Goal: Communication & Community: Answer question/provide support

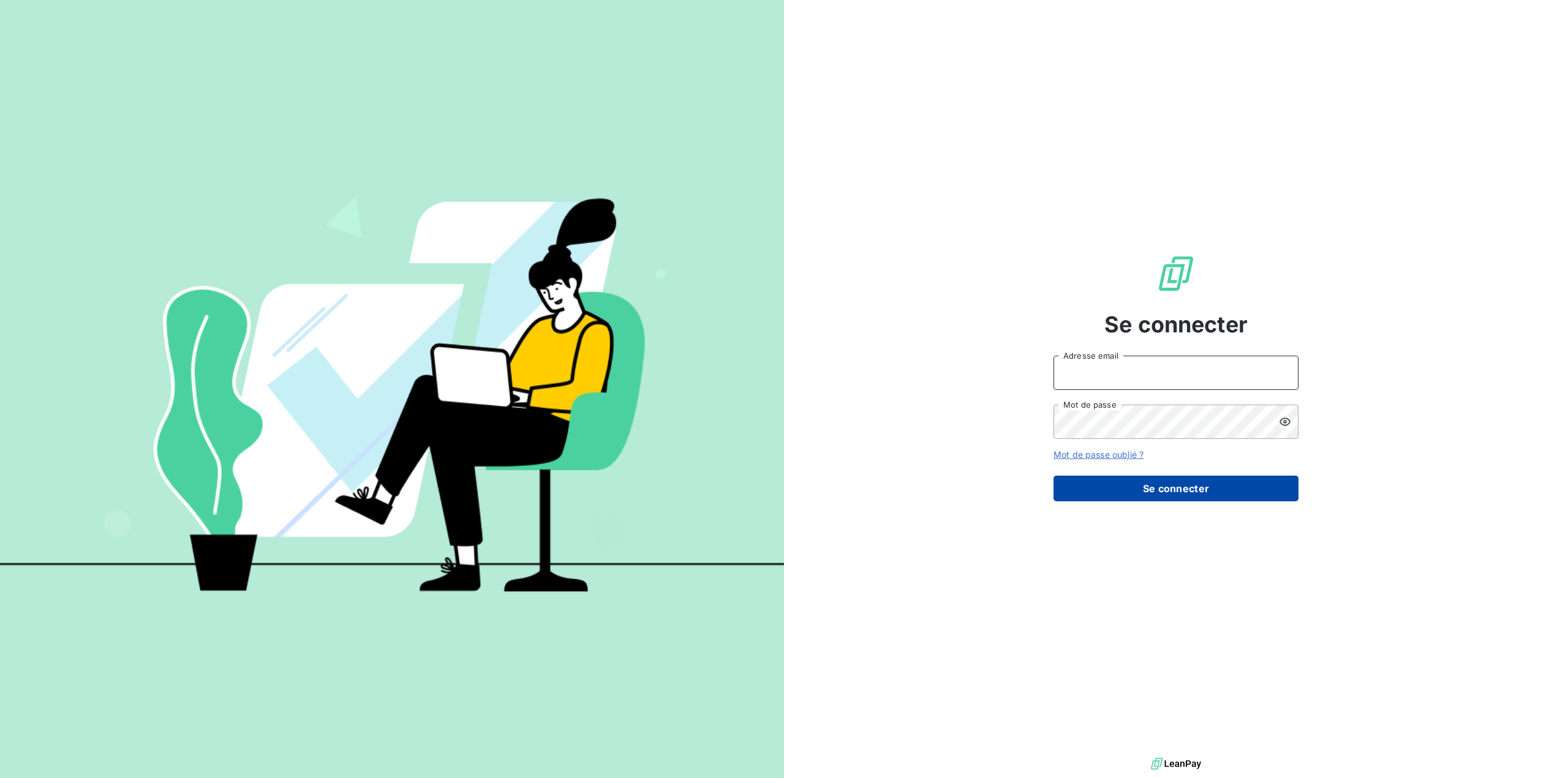
type input "[EMAIL_ADDRESS][DOMAIN_NAME]"
click at [1189, 486] on button "Se connecter" at bounding box center [1176, 489] width 245 height 26
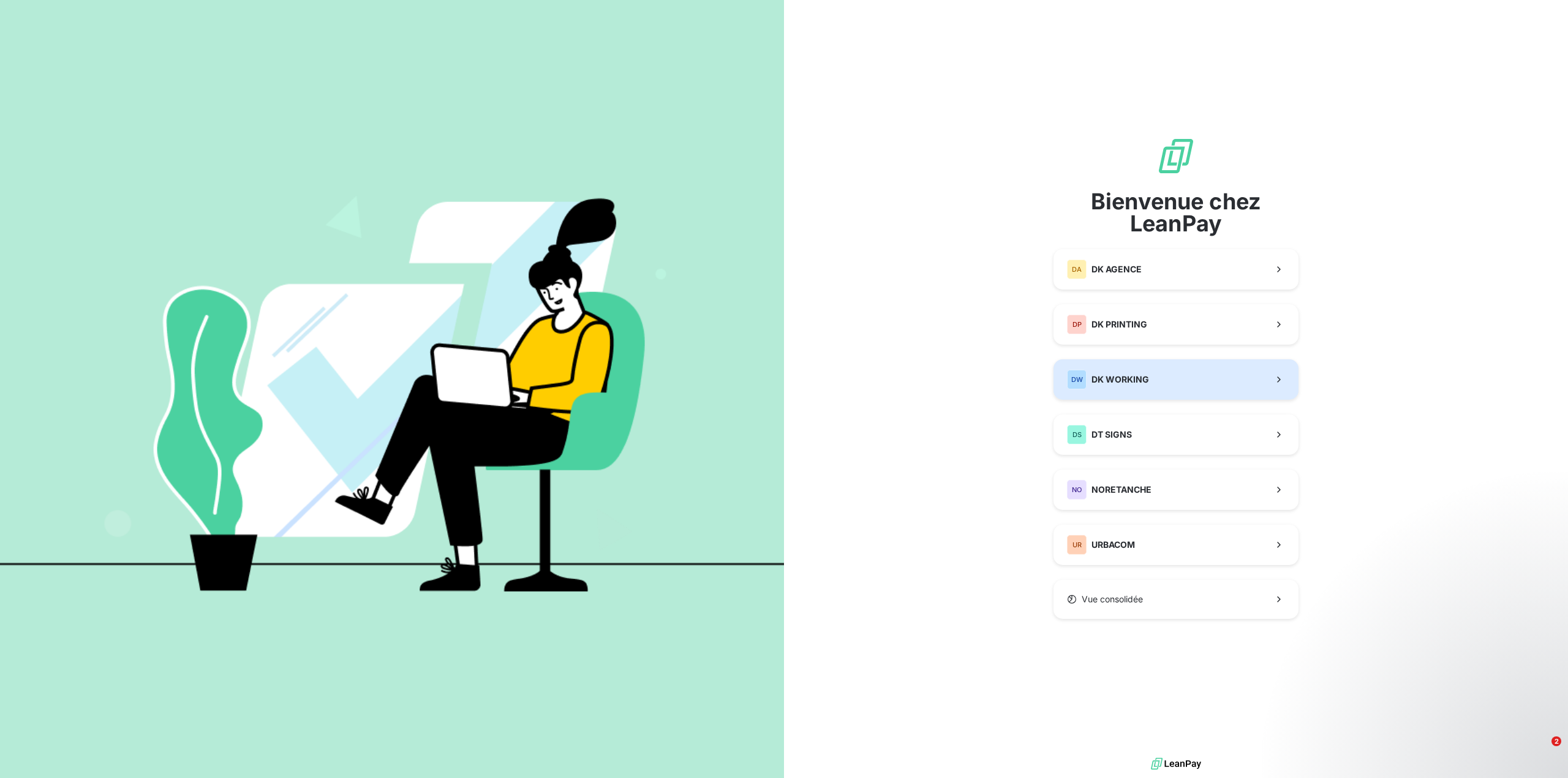
click at [1135, 377] on span "DK WORKING" at bounding box center [1120, 379] width 58 height 12
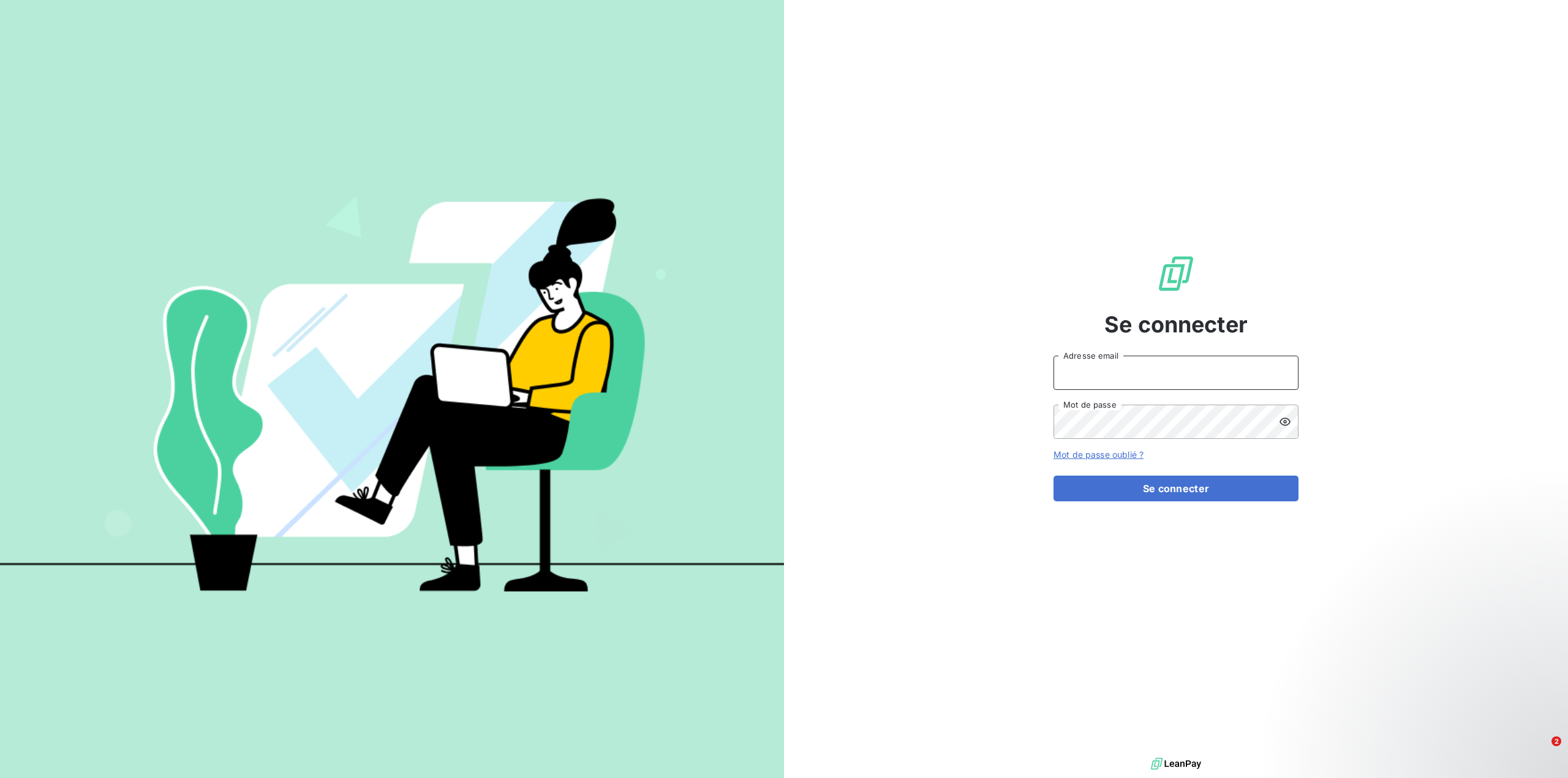
type input "service.recouvrement@dkgroup.fr"
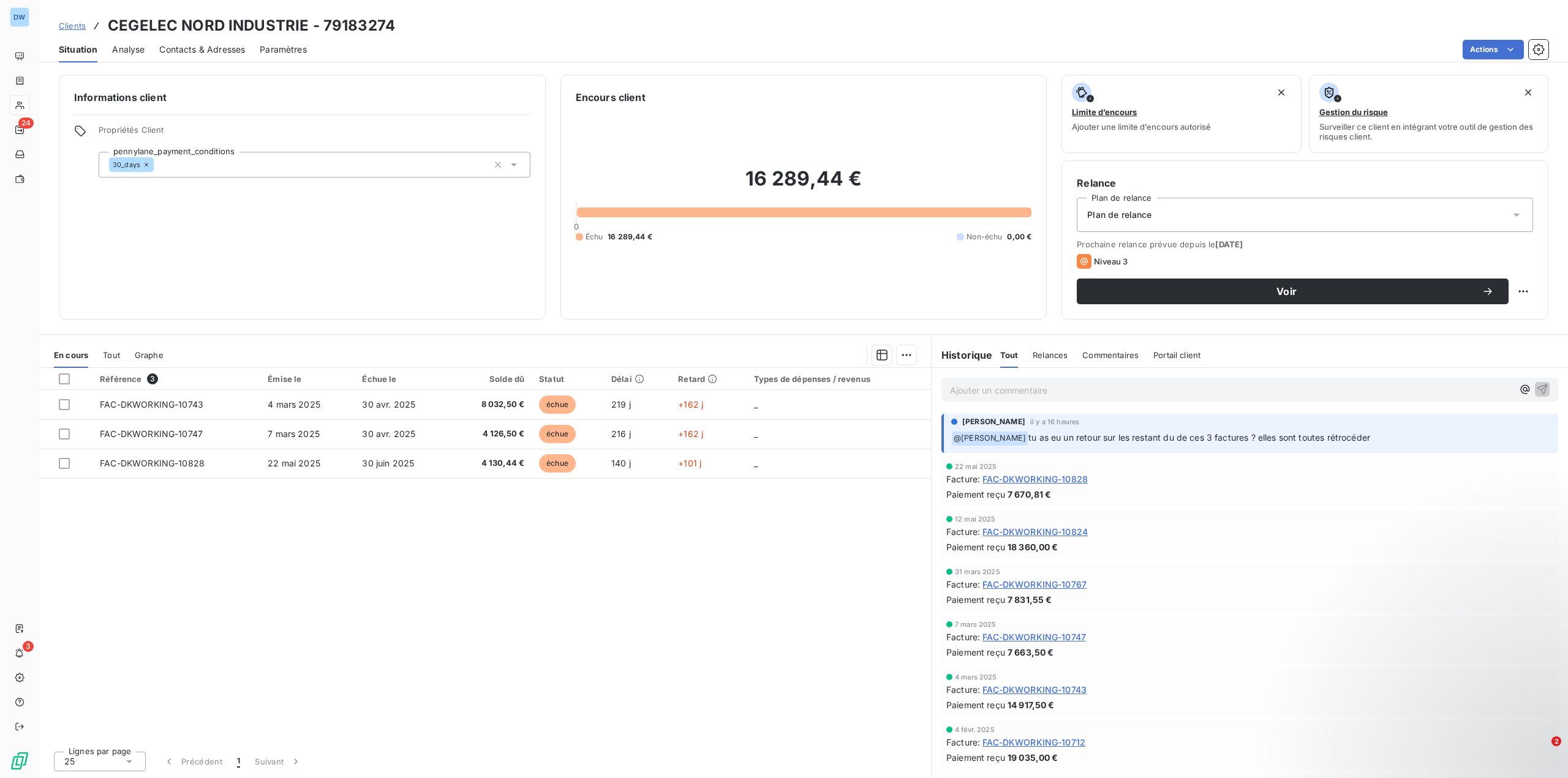
click at [1058, 443] on p "﻿ @ Rachida Kherraki tu as eu un retour sur les restant du de ces 3 factures ? …" at bounding box center [1250, 439] width 599 height 15
click at [968, 397] on p "Ajouter un commentaire ﻿" at bounding box center [1231, 390] width 563 height 15
click at [1418, 440] on span "[PERSON_NAME]" at bounding box center [1414, 444] width 81 height 11
drag, startPoint x: 1049, startPoint y: 477, endPoint x: 1016, endPoint y: 474, distance: 33.1
click at [1016, 474] on span "FAC-DKWORKING-10828" at bounding box center [1035, 479] width 105 height 13
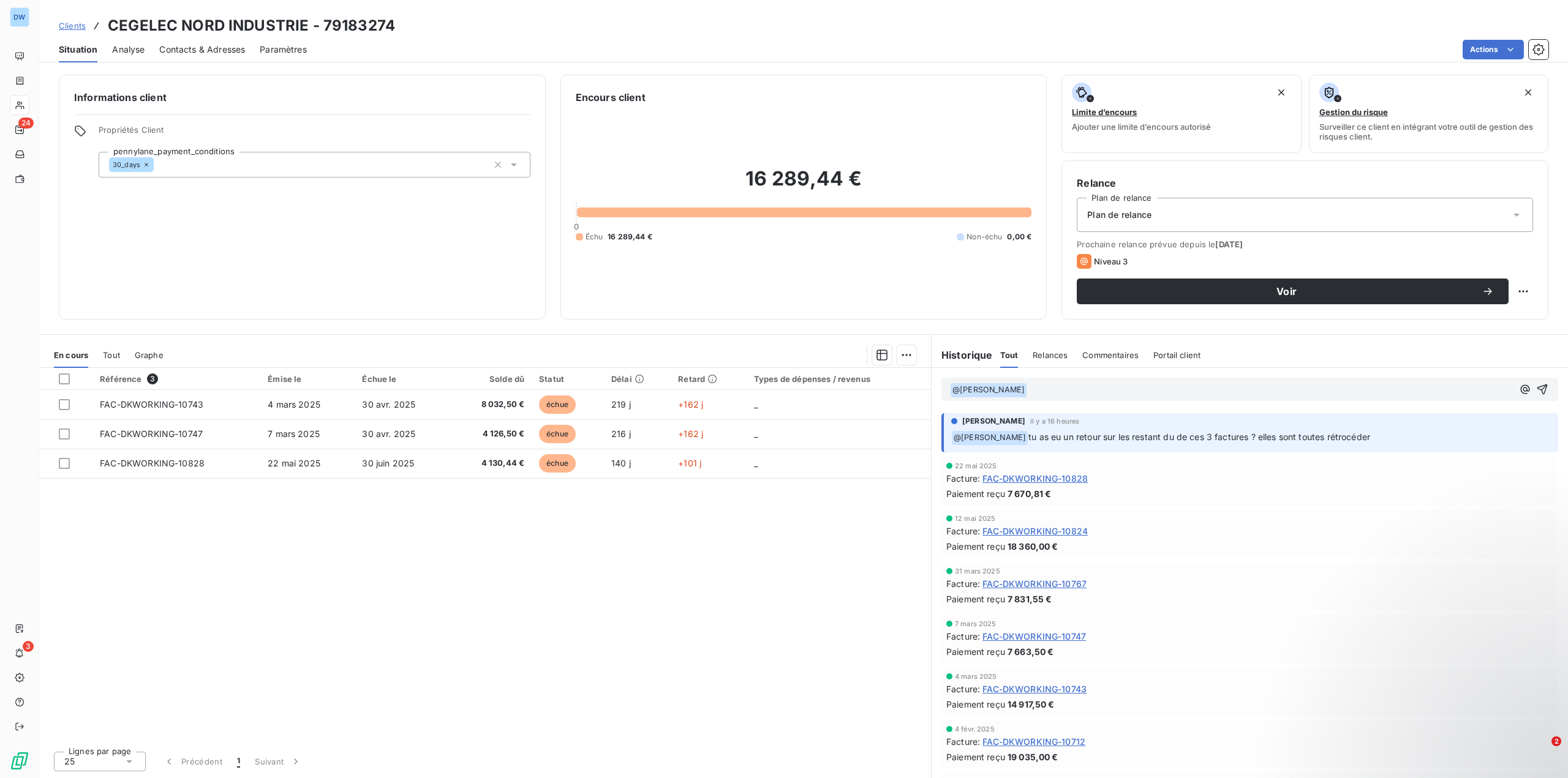
click at [1016, 474] on span "FAC-DKWORKING-10828" at bounding box center [1035, 479] width 105 height 13
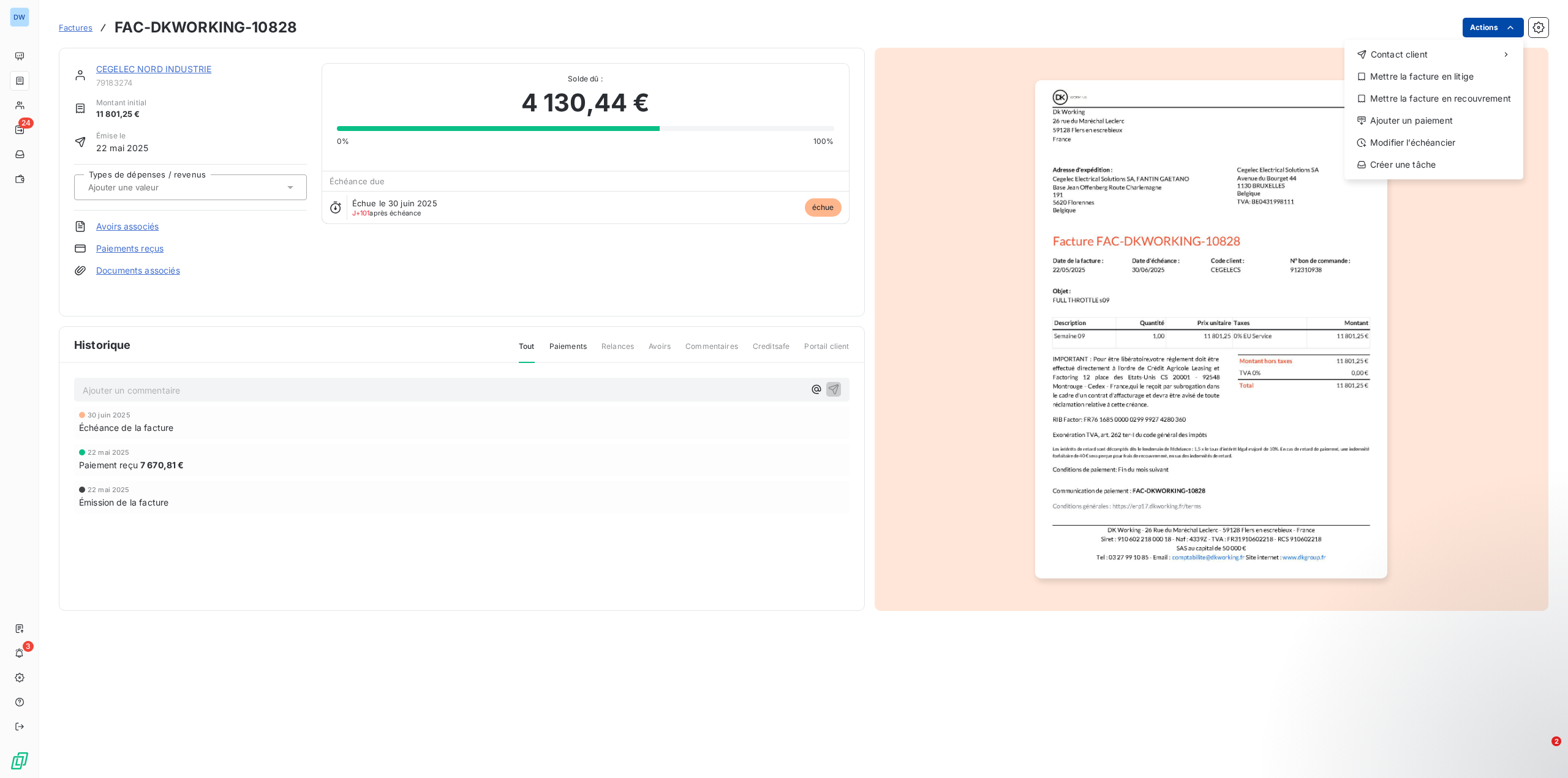
click at [1485, 32] on html "DW 24 3 Factures FAC-DKWORKING-10828 Actions Contact client Mettre la facture e…" at bounding box center [784, 389] width 1568 height 778
click at [1177, 16] on html "DW 24 3 Factures FAC-DKWORKING-10828 Actions Contact client Mettre la facture e…" at bounding box center [784, 389] width 1568 height 778
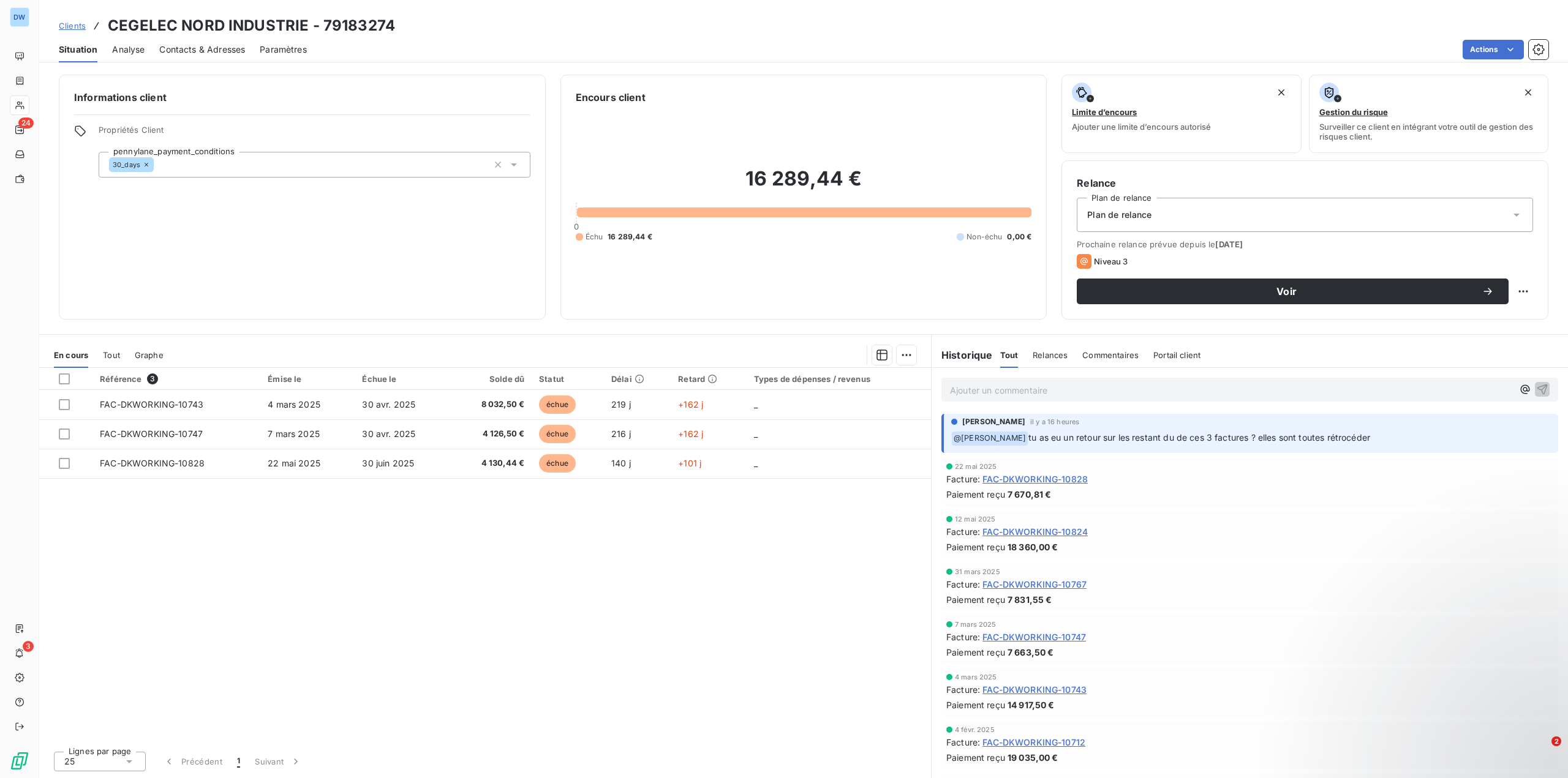
click at [1395, 435] on p "﻿ @ Rachida Kherraki tu as eu un retour sur les restant du de ces 3 factures ? …" at bounding box center [1250, 439] width 599 height 15
click at [994, 395] on p "Ajouter un commentaire ﻿" at bounding box center [1231, 390] width 563 height 15
click at [988, 395] on p "@h" at bounding box center [1231, 389] width 563 height 14
drag, startPoint x: 975, startPoint y: 387, endPoint x: 925, endPoint y: 378, distance: 50.8
click at [926, 378] on div "En cours Tout Graphe Référence 3 Émise le Échue le Solde dû Statut Délai Retard…" at bounding box center [804, 556] width 1529 height 444
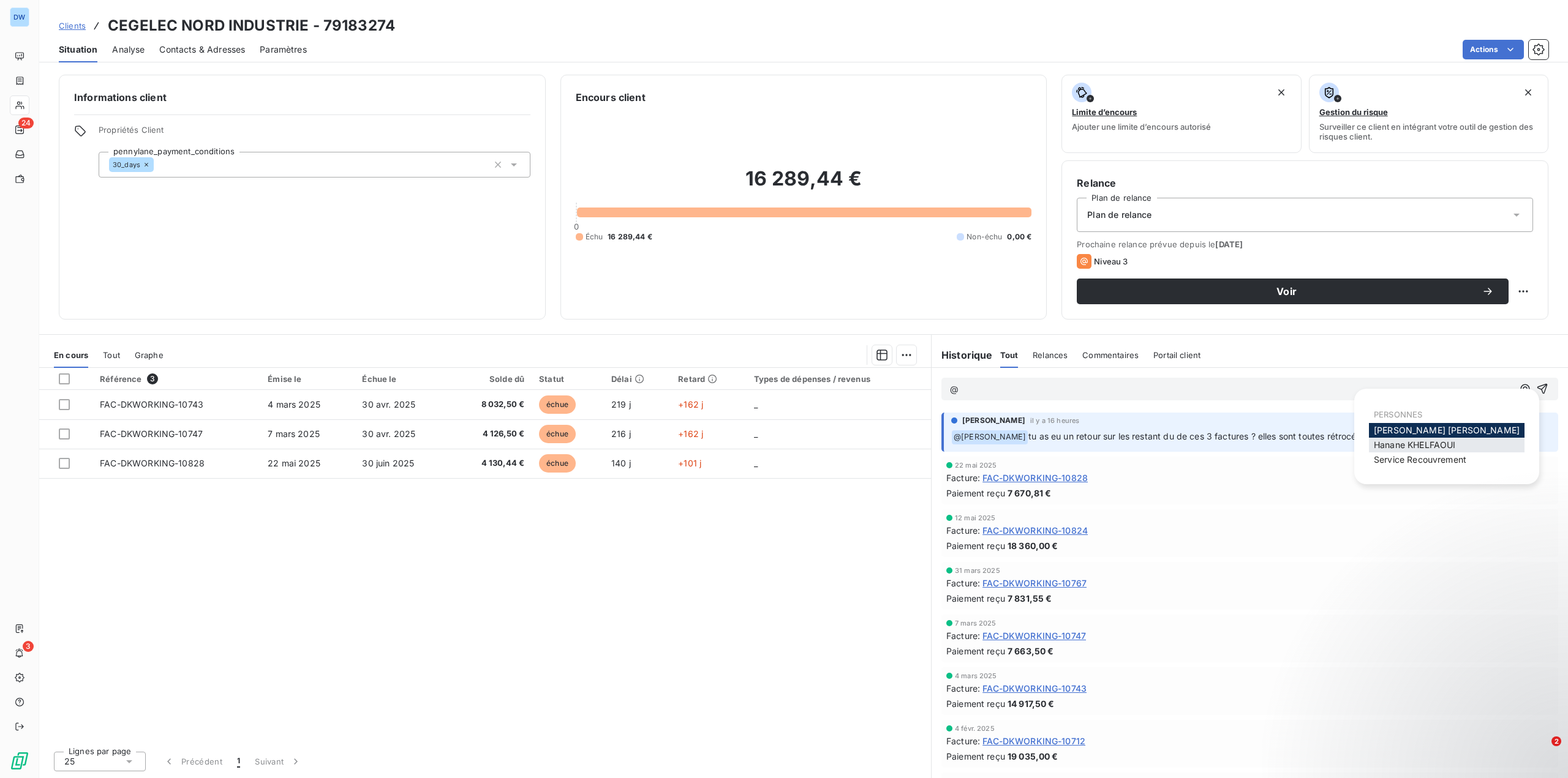
click at [1381, 442] on span "[PERSON_NAME]" at bounding box center [1414, 444] width 81 height 11
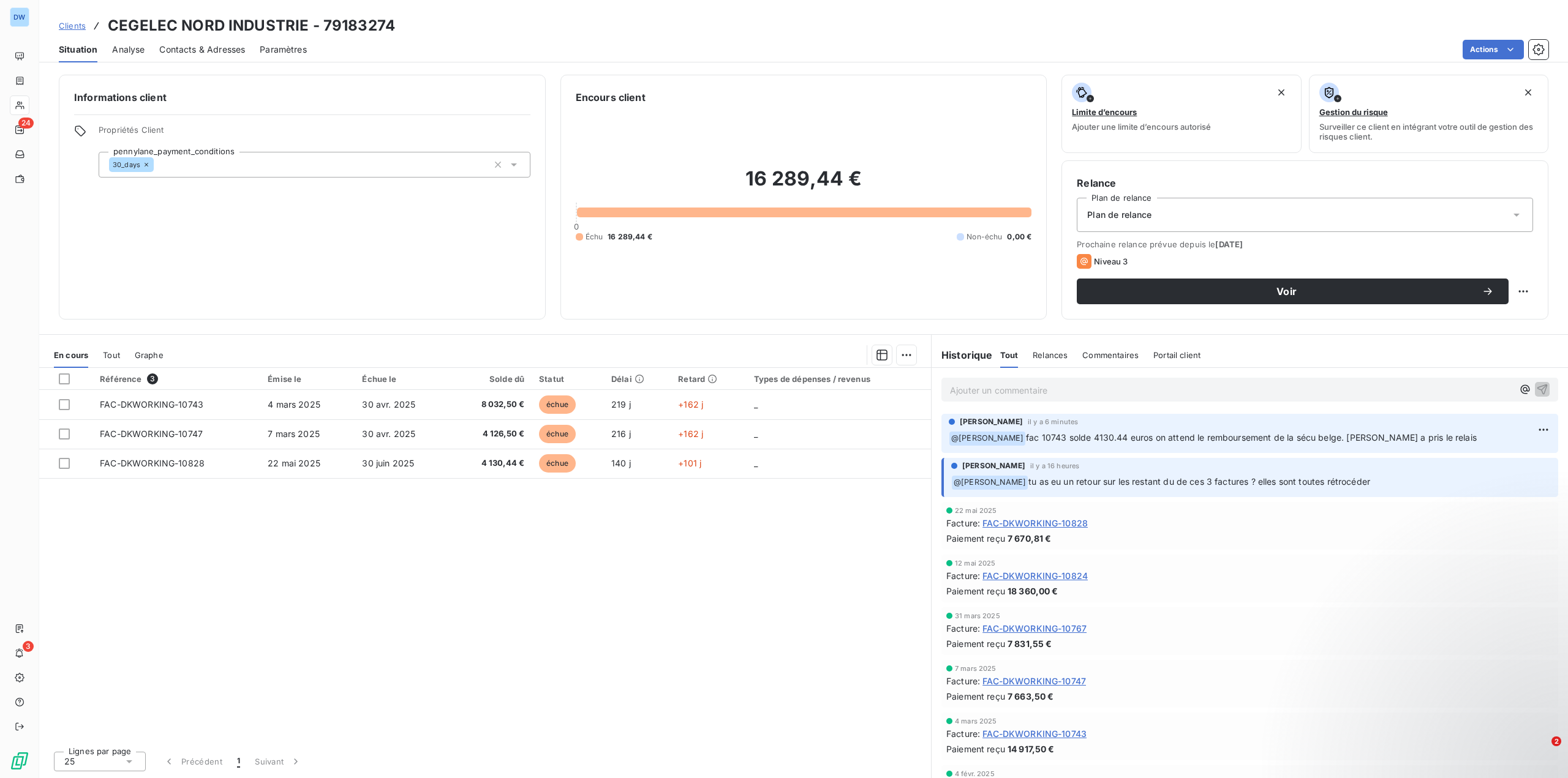
click at [1451, 437] on p "﻿ @ Hanane KHELFAOUI fac 10743 solde 4130.44 euros on attend le remboursement d…" at bounding box center [1250, 439] width 602 height 15
click at [1351, 436] on span "fac 10743 solde 4130.44 euros on attend le remboursement de la sécu belge. Sabr…" at bounding box center [1251, 437] width 451 height 11
click at [1065, 435] on span "fac 10743 solde 4130.44 euros on attend le remboursement de la sécu belge. Sabr…" at bounding box center [1251, 437] width 451 height 11
click at [1047, 392] on p "Ajouter un commentaire ﻿" at bounding box center [1231, 390] width 563 height 15
click at [1391, 443] on span "[PERSON_NAME]" at bounding box center [1414, 444] width 81 height 11
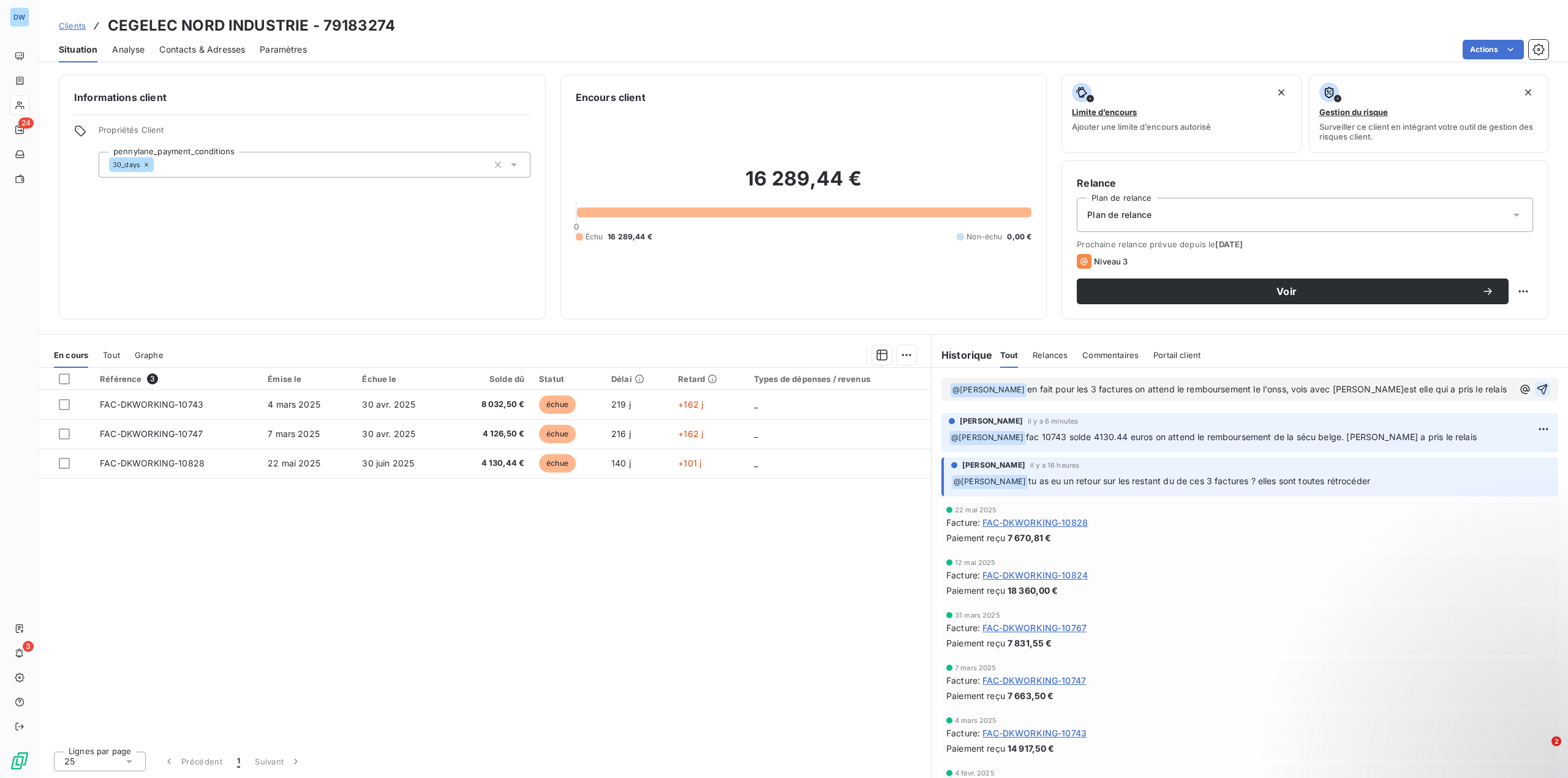
click at [1537, 387] on icon "button" at bounding box center [1542, 389] width 11 height 11
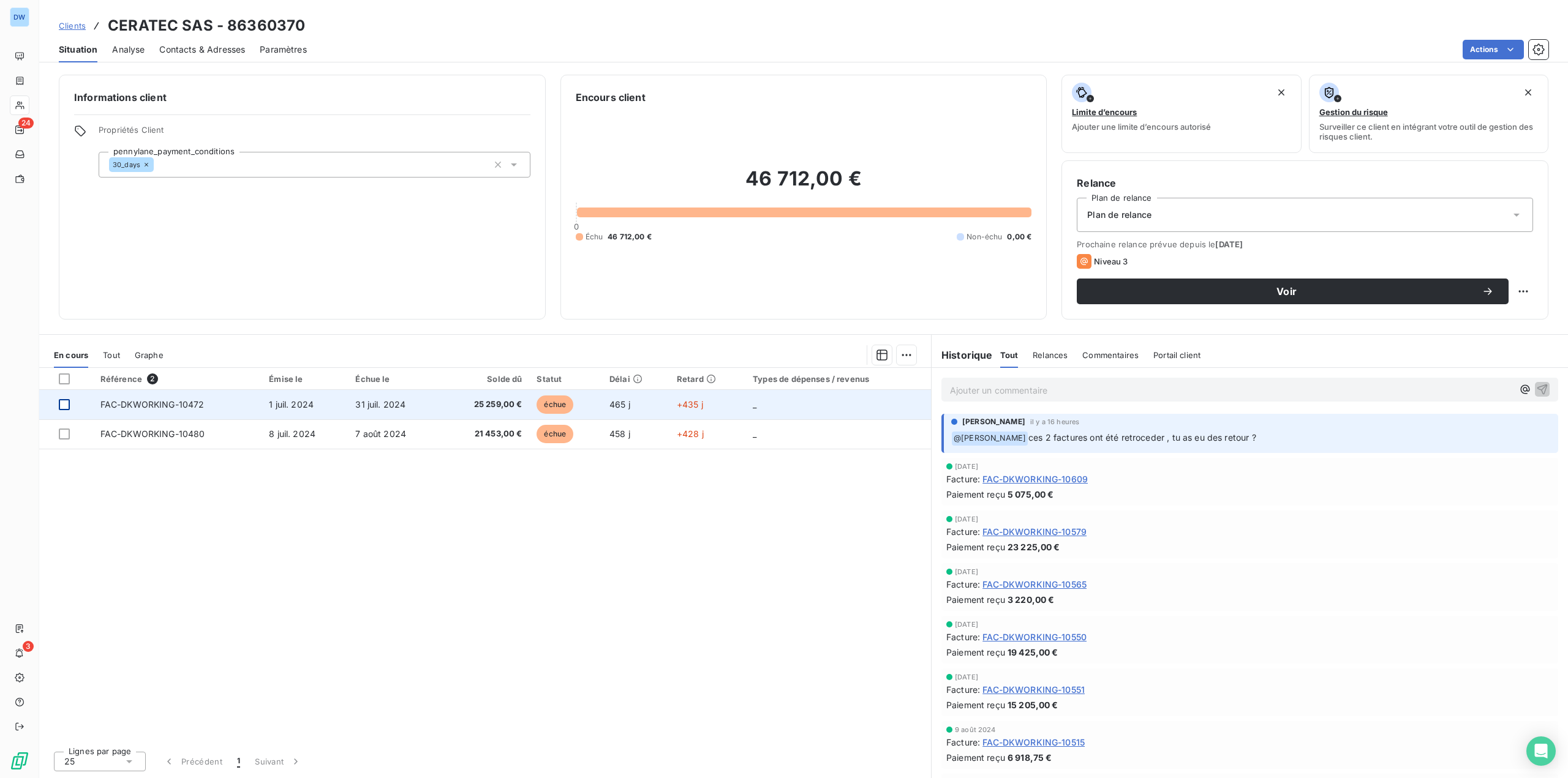
click at [64, 406] on div at bounding box center [64, 404] width 11 height 11
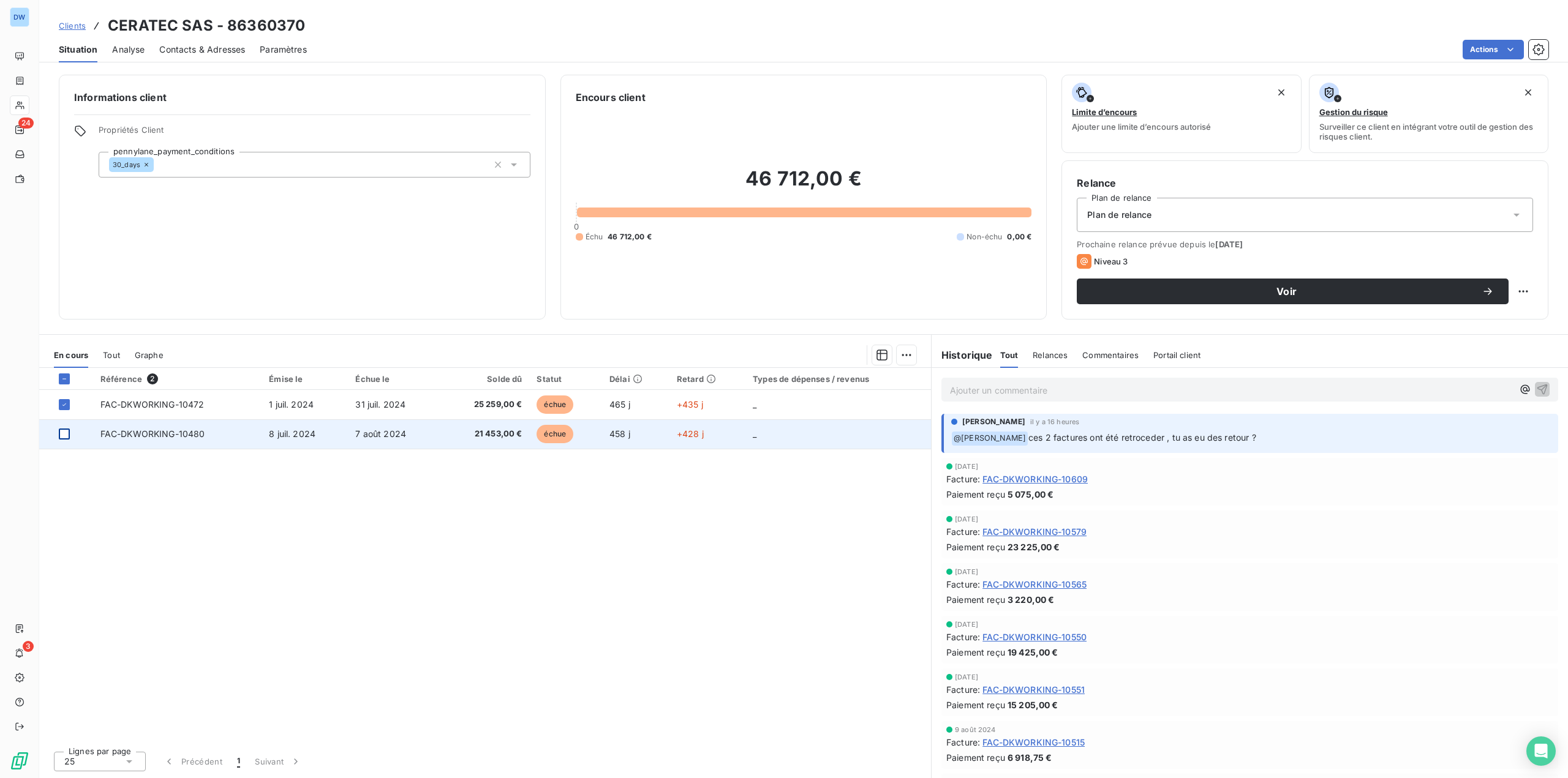
click at [60, 433] on div at bounding box center [64, 435] width 11 height 11
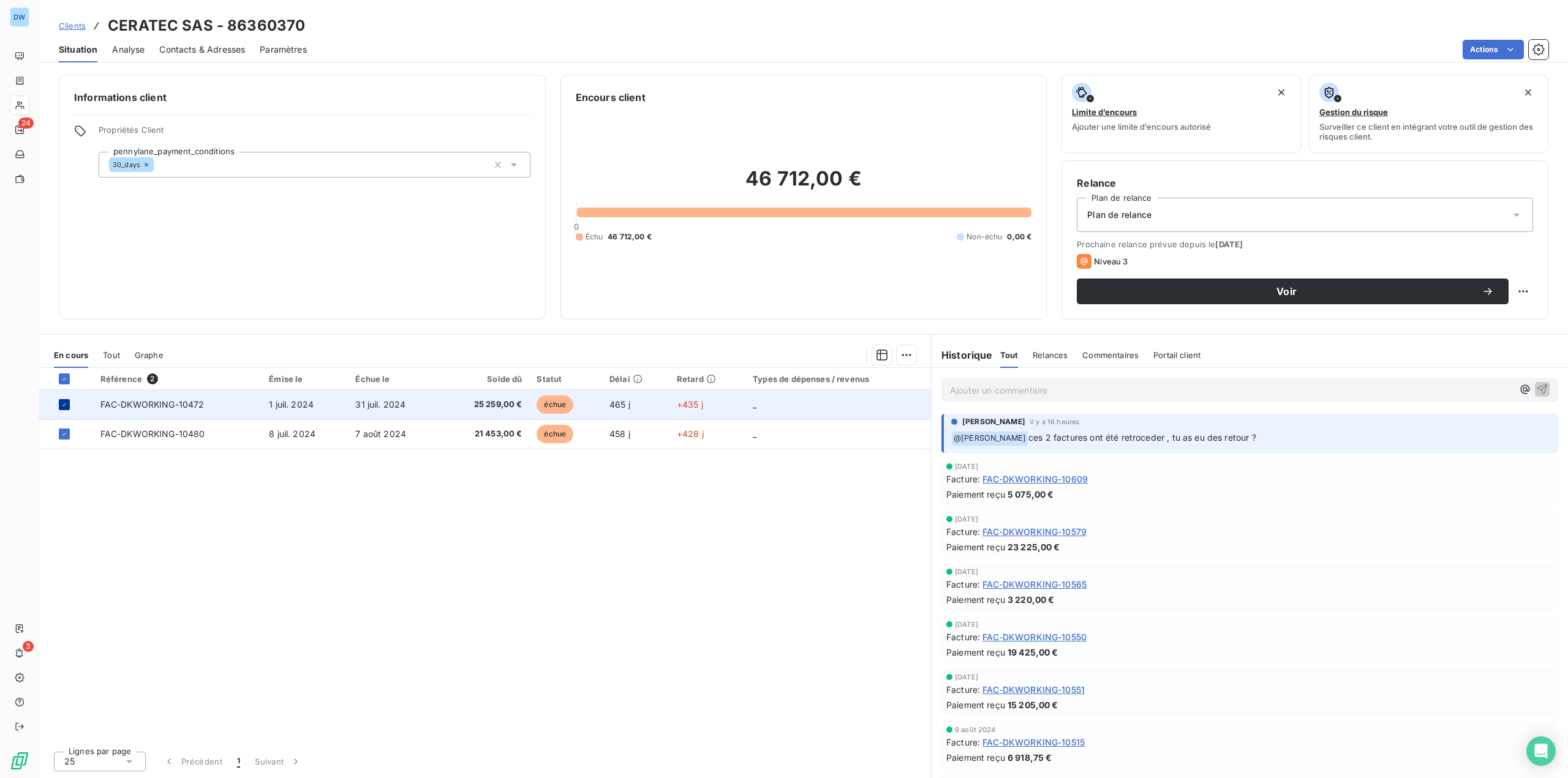
click at [60, 405] on icon at bounding box center [64, 404] width 7 height 7
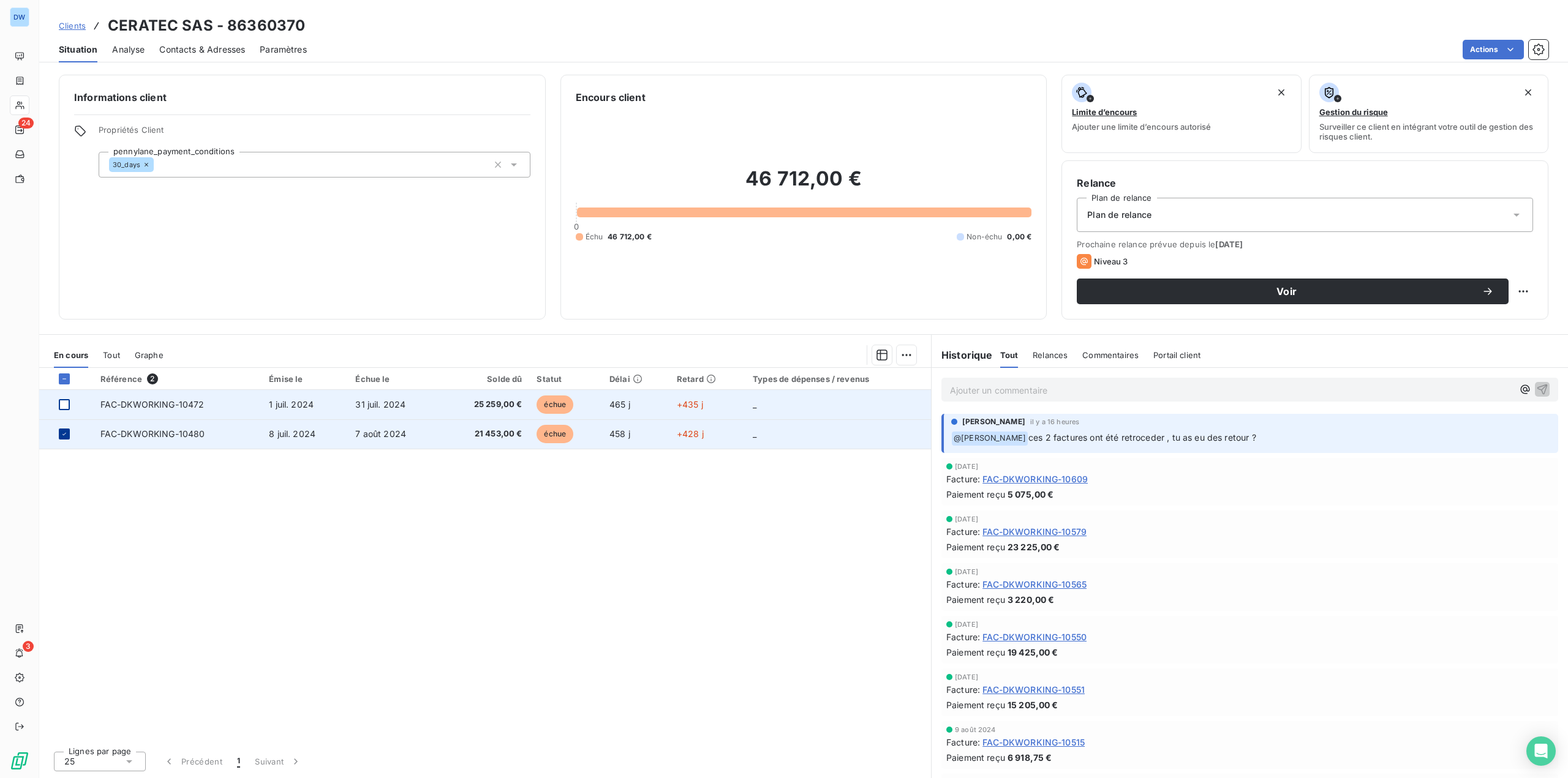
click at [64, 436] on icon at bounding box center [64, 434] width 7 height 7
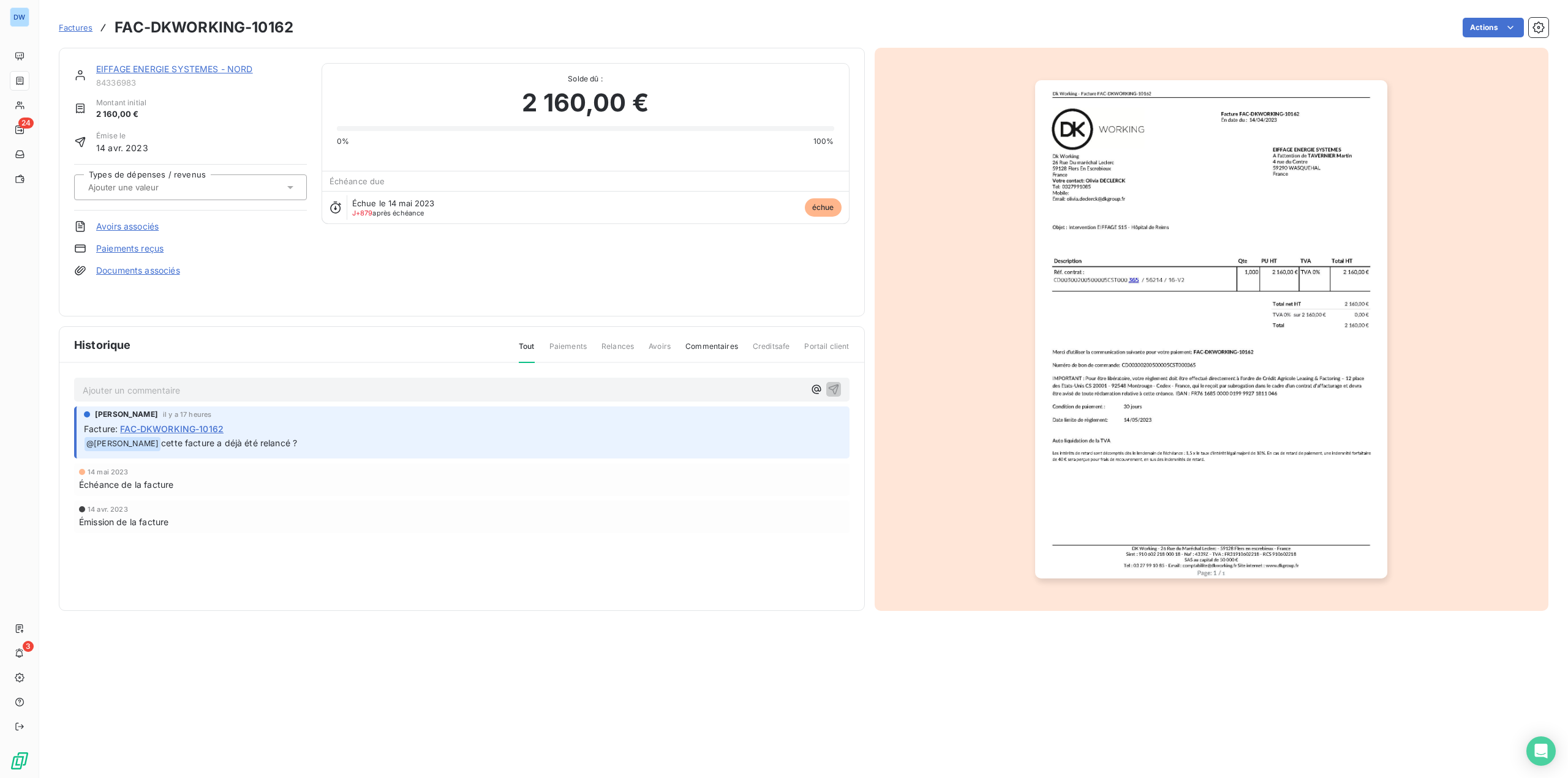
click at [355, 391] on p "Ajouter un commentaire ﻿" at bounding box center [444, 390] width 721 height 15
click at [706, 446] on span "[PERSON_NAME]" at bounding box center [715, 444] width 81 height 11
click at [834, 389] on icon "button" at bounding box center [833, 389] width 12 height 12
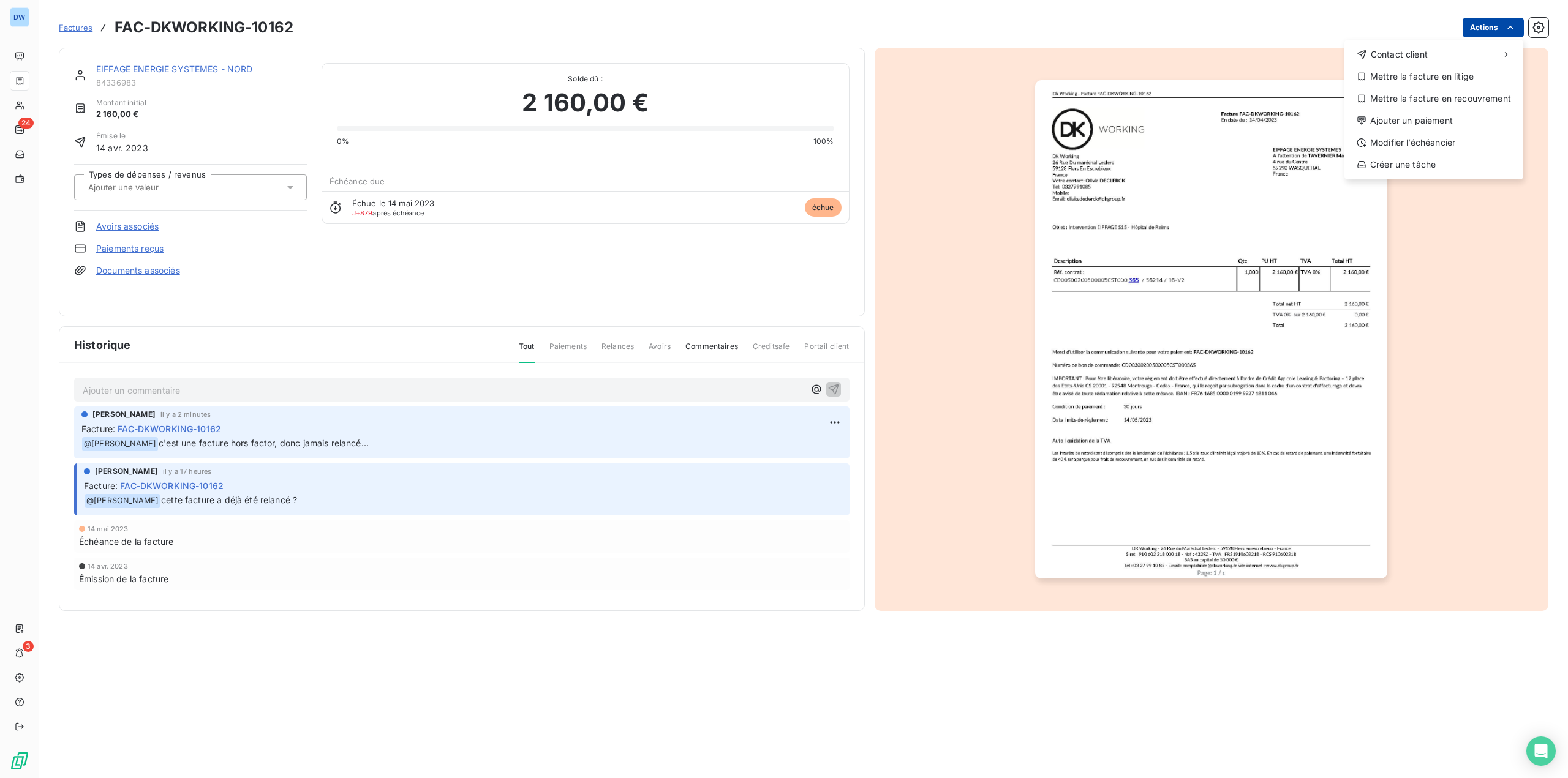
click at [1481, 29] on html "DW 24 3 Factures FAC-DKWORKING-10162 Actions Contact client Mettre la facture e…" at bounding box center [784, 389] width 1568 height 778
click at [1412, 51] on span "Contact client" at bounding box center [1399, 54] width 57 height 12
click at [1264, 55] on div "Envoyer un email" at bounding box center [1253, 59] width 164 height 20
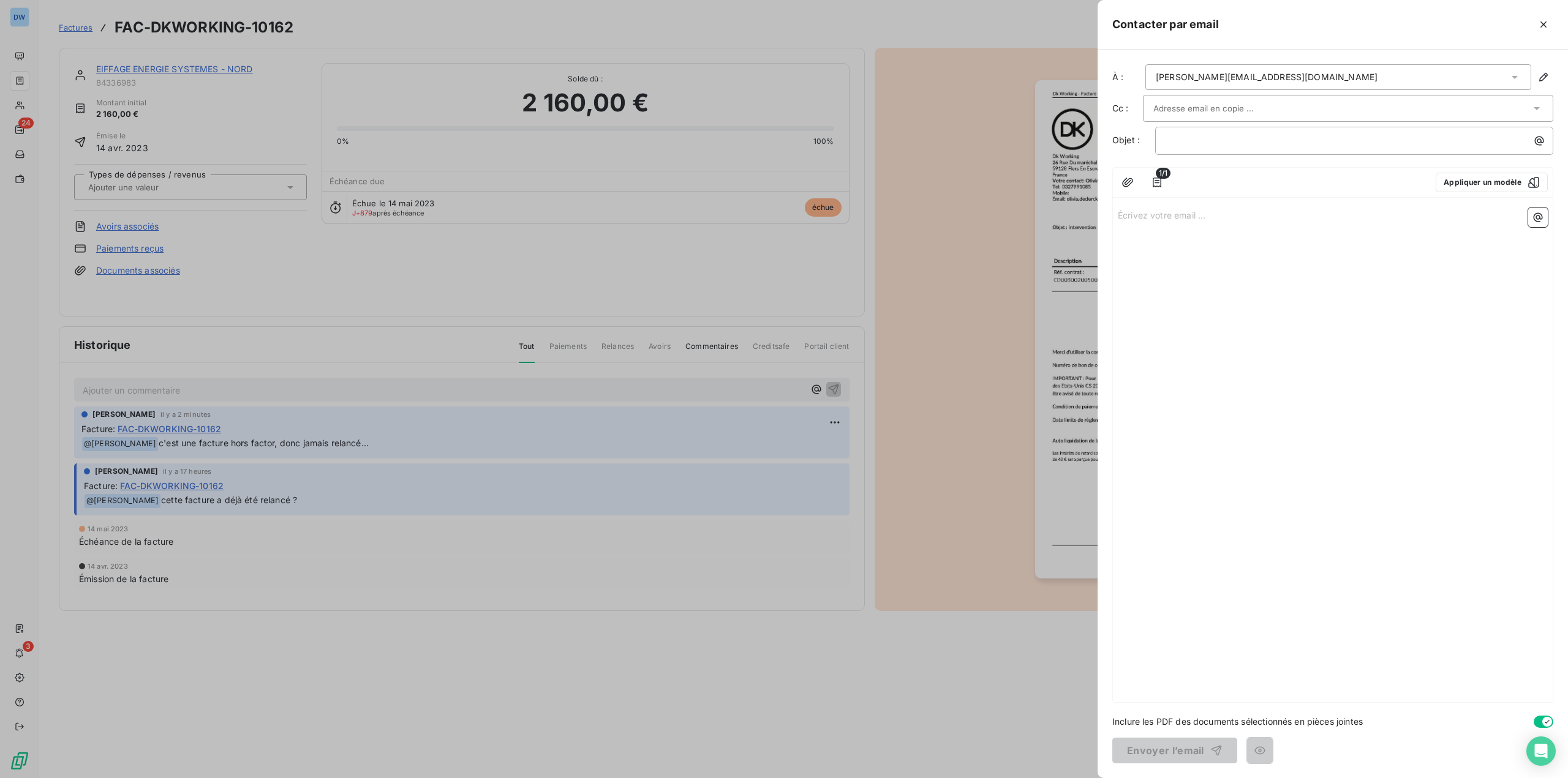
click at [1304, 77] on div "isabelle.louchet@eiffage.com" at bounding box center [1338, 77] width 386 height 26
click at [1208, 136] on span "martin.tavernier@eiffage.com" at bounding box center [1264, 131] width 221 height 12
click at [1201, 105] on input "text" at bounding box center [1220, 108] width 132 height 19
click at [1255, 110] on input "text" at bounding box center [1342, 108] width 377 height 19
click at [1540, 114] on icon at bounding box center [1536, 108] width 12 height 12
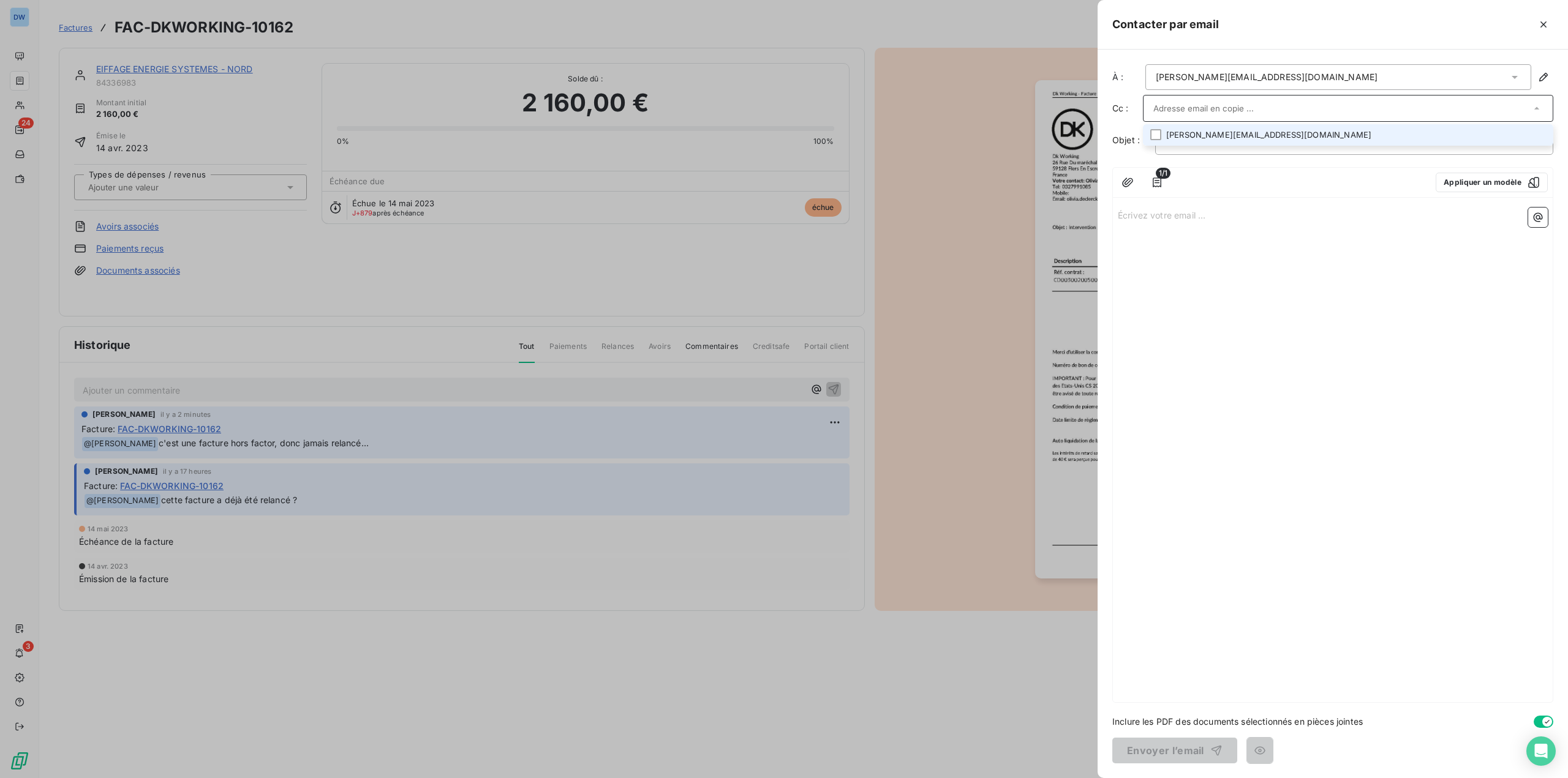
click at [1302, 66] on div "martin.tavernier@eiffage.com" at bounding box center [1338, 77] width 386 height 26
click at [1219, 131] on span "martin.tavernier@eiffage.com" at bounding box center [1264, 131] width 221 height 12
click at [1238, 111] on input "text" at bounding box center [1220, 108] width 132 height 19
click at [1316, 76] on div "martin.tavernier@eiffage.com" at bounding box center [1338, 77] width 386 height 26
click at [1389, 100] on span "principal" at bounding box center [1412, 107] width 46 height 19
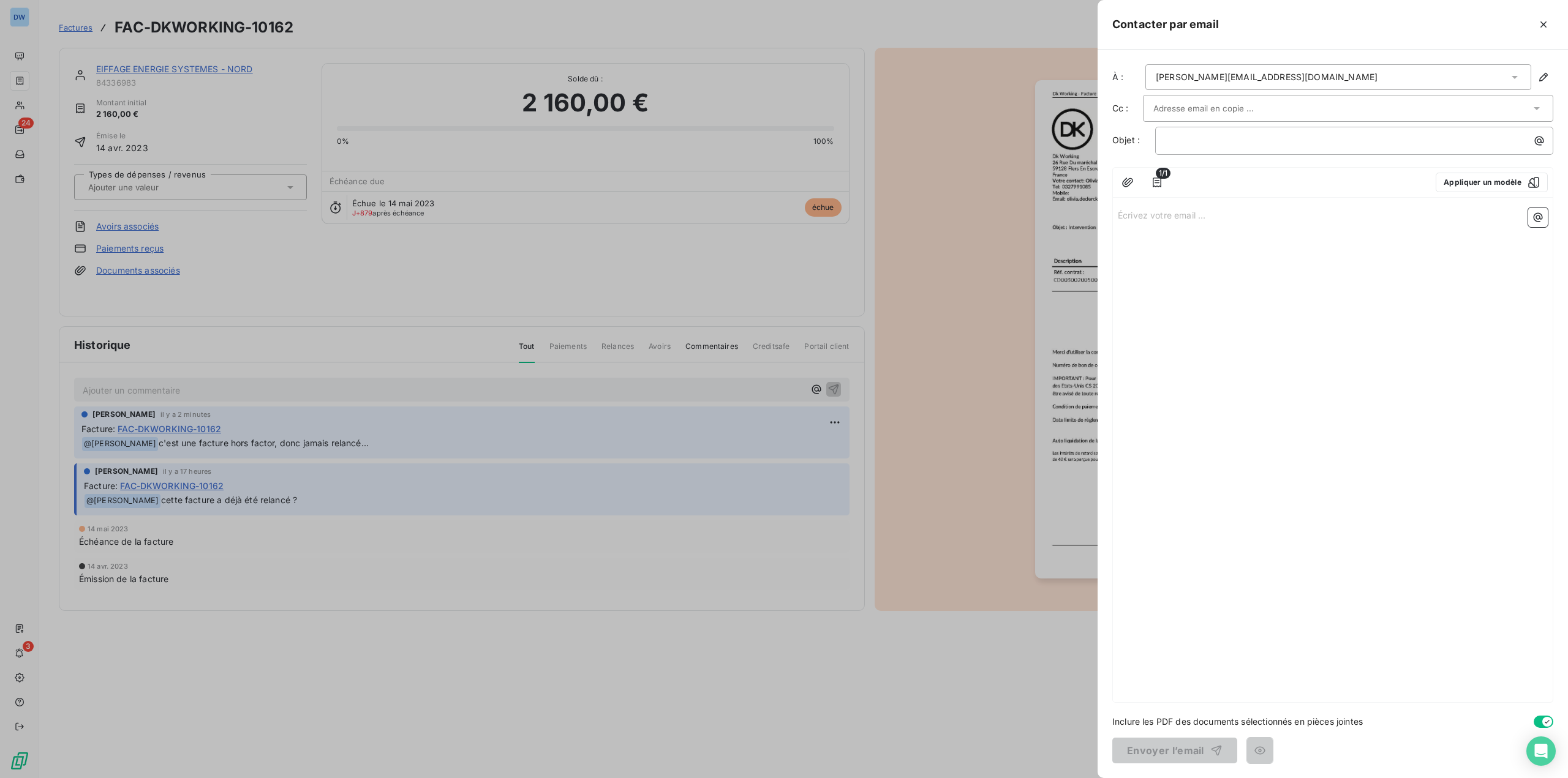
click at [1303, 80] on div "isabelle.louchet@eiffage.com" at bounding box center [1338, 77] width 386 height 26
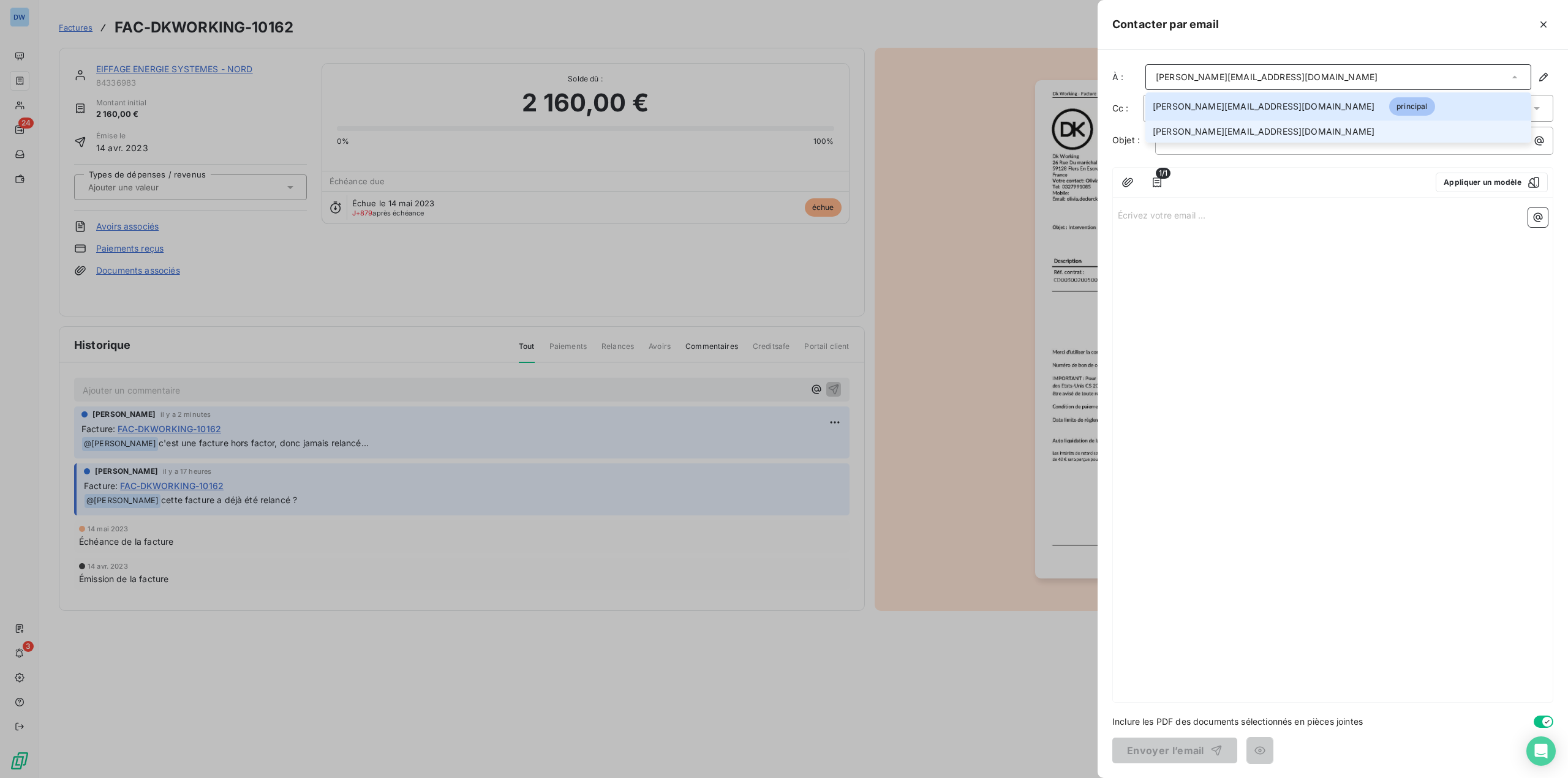
click at [1198, 133] on span "martin.tavernier@eiffage.com" at bounding box center [1264, 131] width 221 height 12
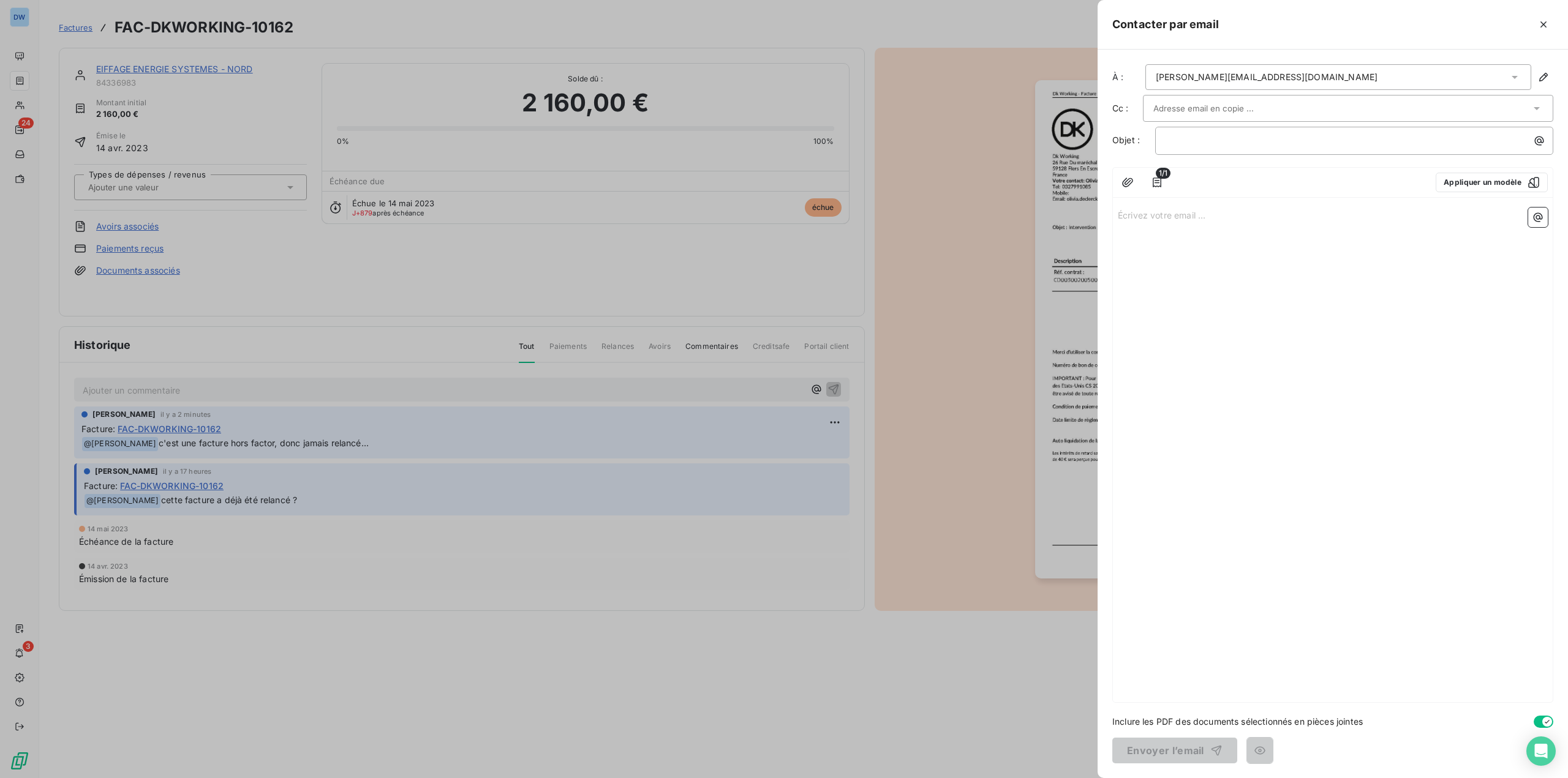
click at [1197, 103] on input "text" at bounding box center [1220, 108] width 132 height 19
type input "T"
click at [1512, 74] on icon at bounding box center [1514, 76] width 12 height 12
click at [1246, 132] on span "martin.tavernier@eiffage.com" at bounding box center [1264, 131] width 221 height 12
click at [1519, 81] on icon at bounding box center [1514, 76] width 12 height 12
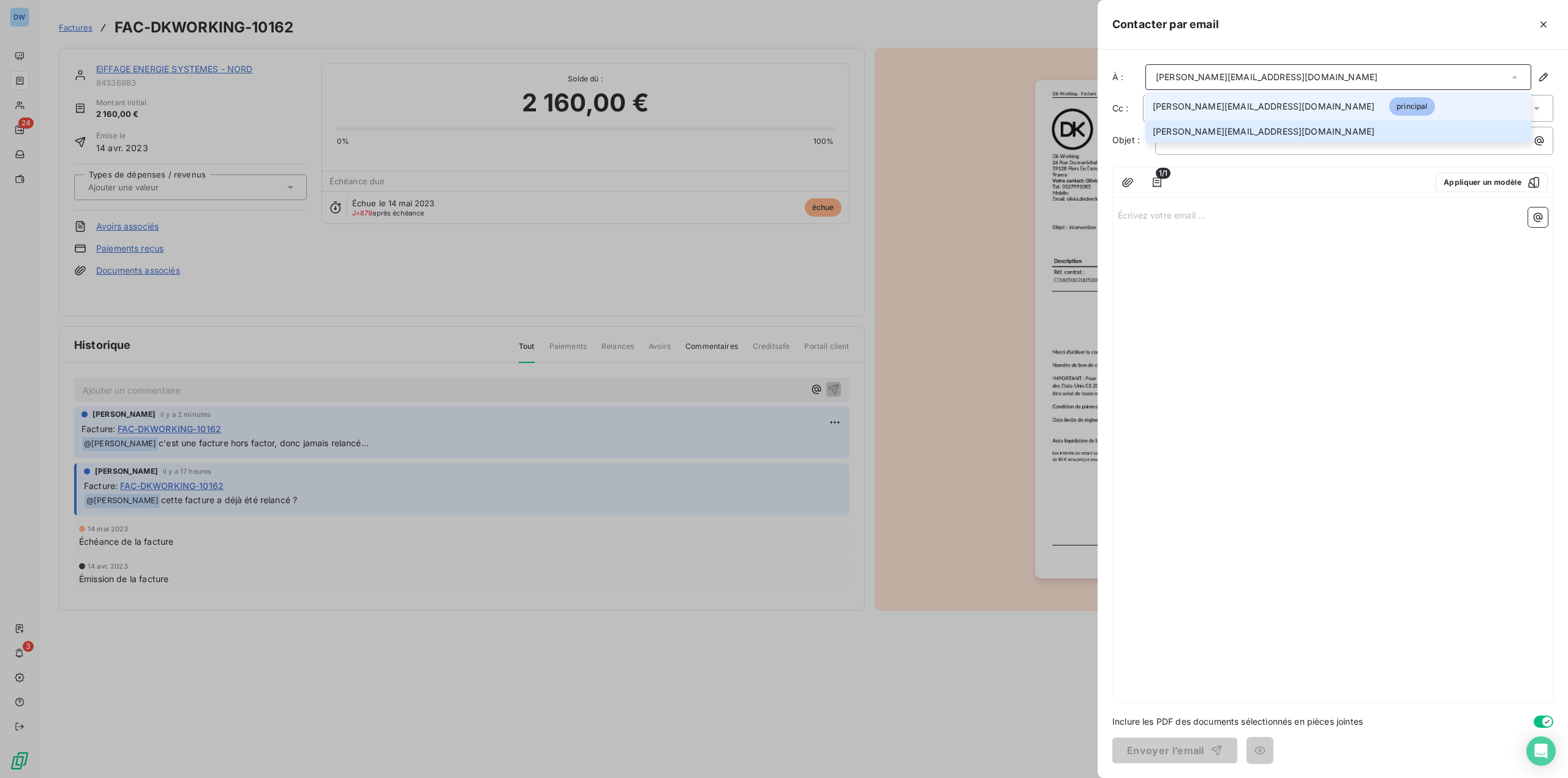
click at [1250, 102] on span "isabelle.louchet@eiffage.com" at bounding box center [1264, 106] width 221 height 12
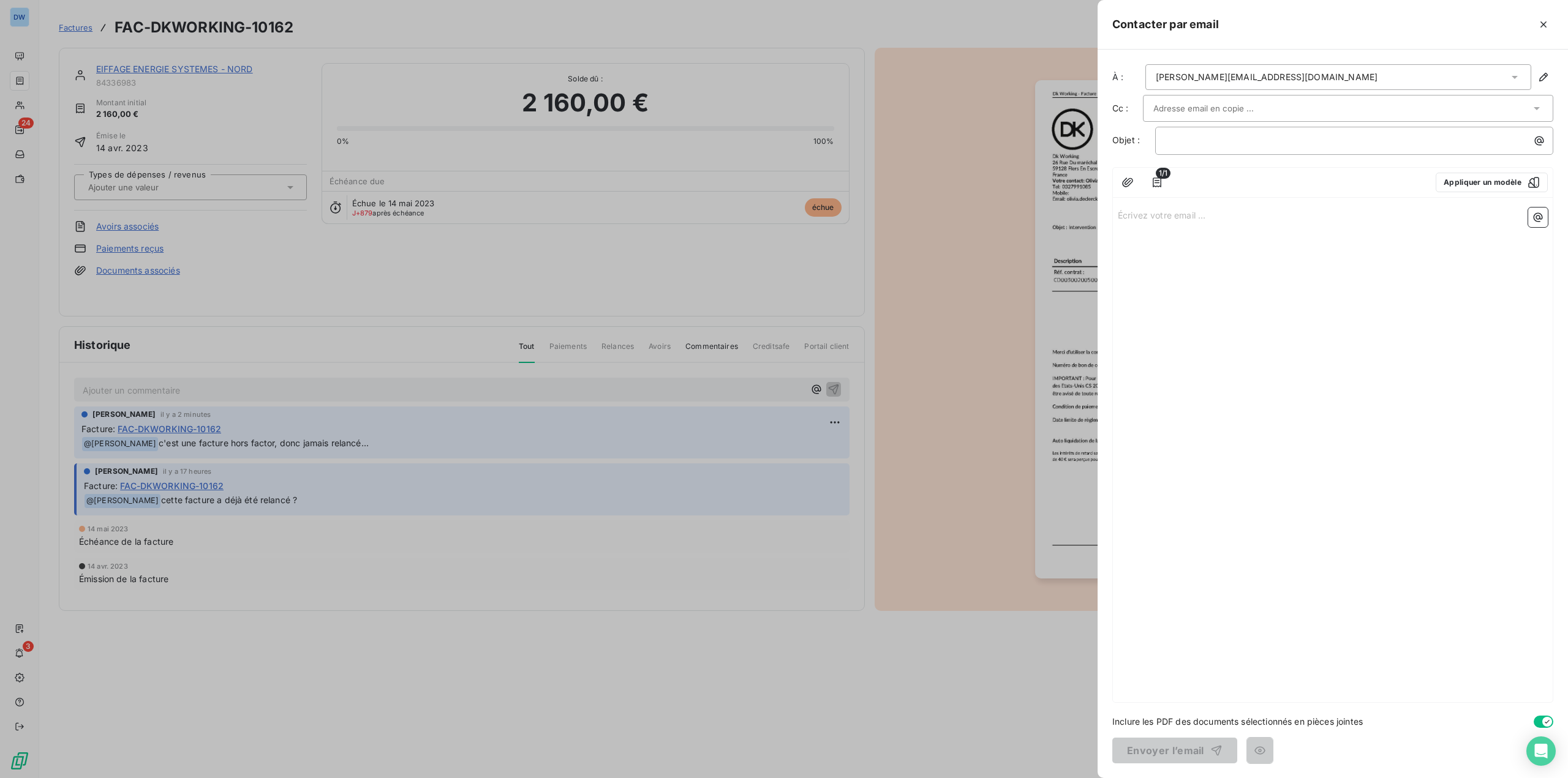
click at [1247, 106] on input "text" at bounding box center [1220, 108] width 132 height 19
click at [1185, 134] on li "martin.tavernier@eiffage.com" at bounding box center [1348, 135] width 410 height 21
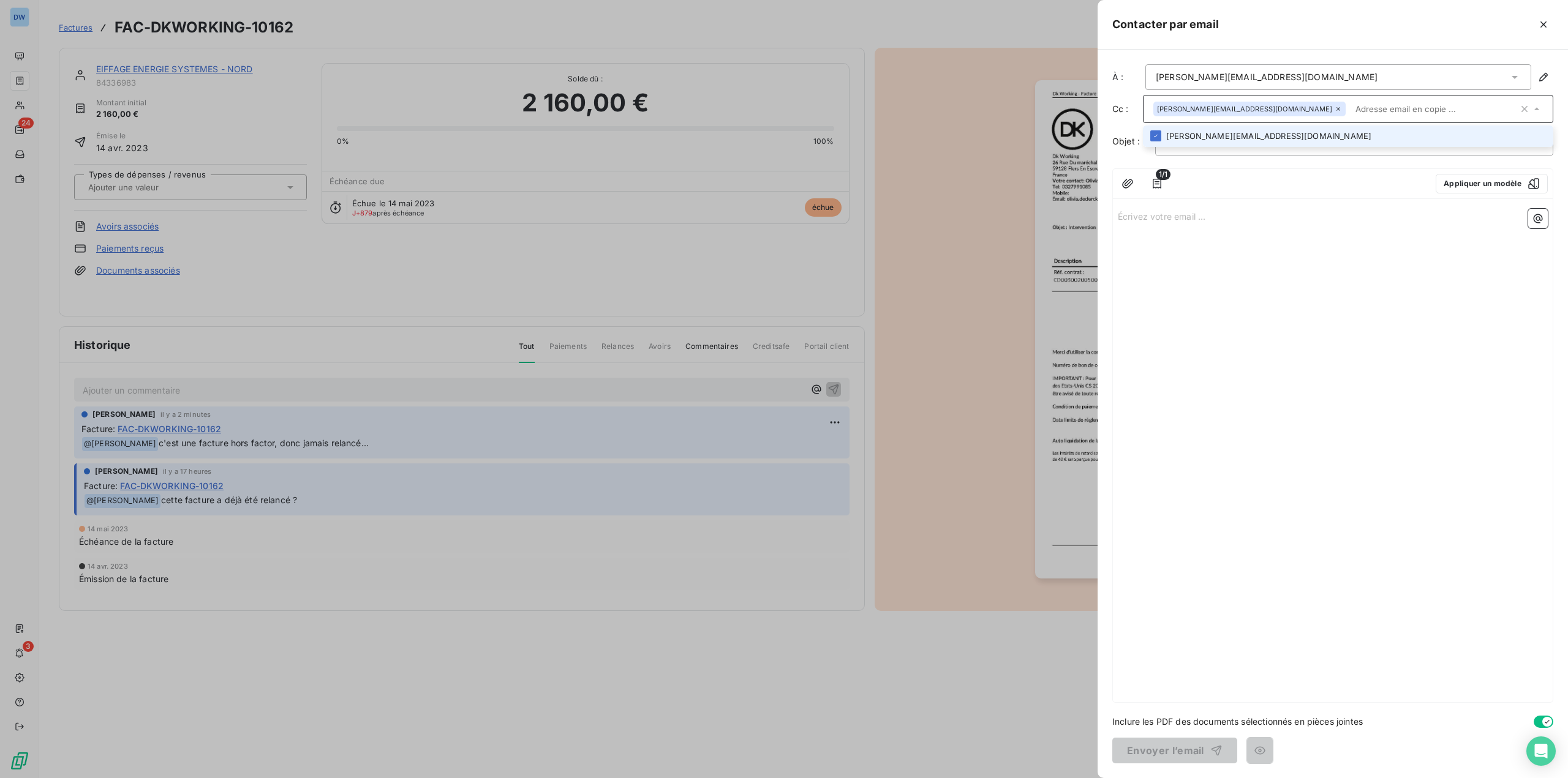
click at [1223, 134] on li "martin.tavernier@eiffage.com" at bounding box center [1348, 136] width 410 height 21
click at [1158, 138] on div at bounding box center [1156, 135] width 11 height 11
click at [1351, 111] on input "text" at bounding box center [1434, 109] width 168 height 19
click at [1183, 140] on p "﻿" at bounding box center [1357, 142] width 383 height 14
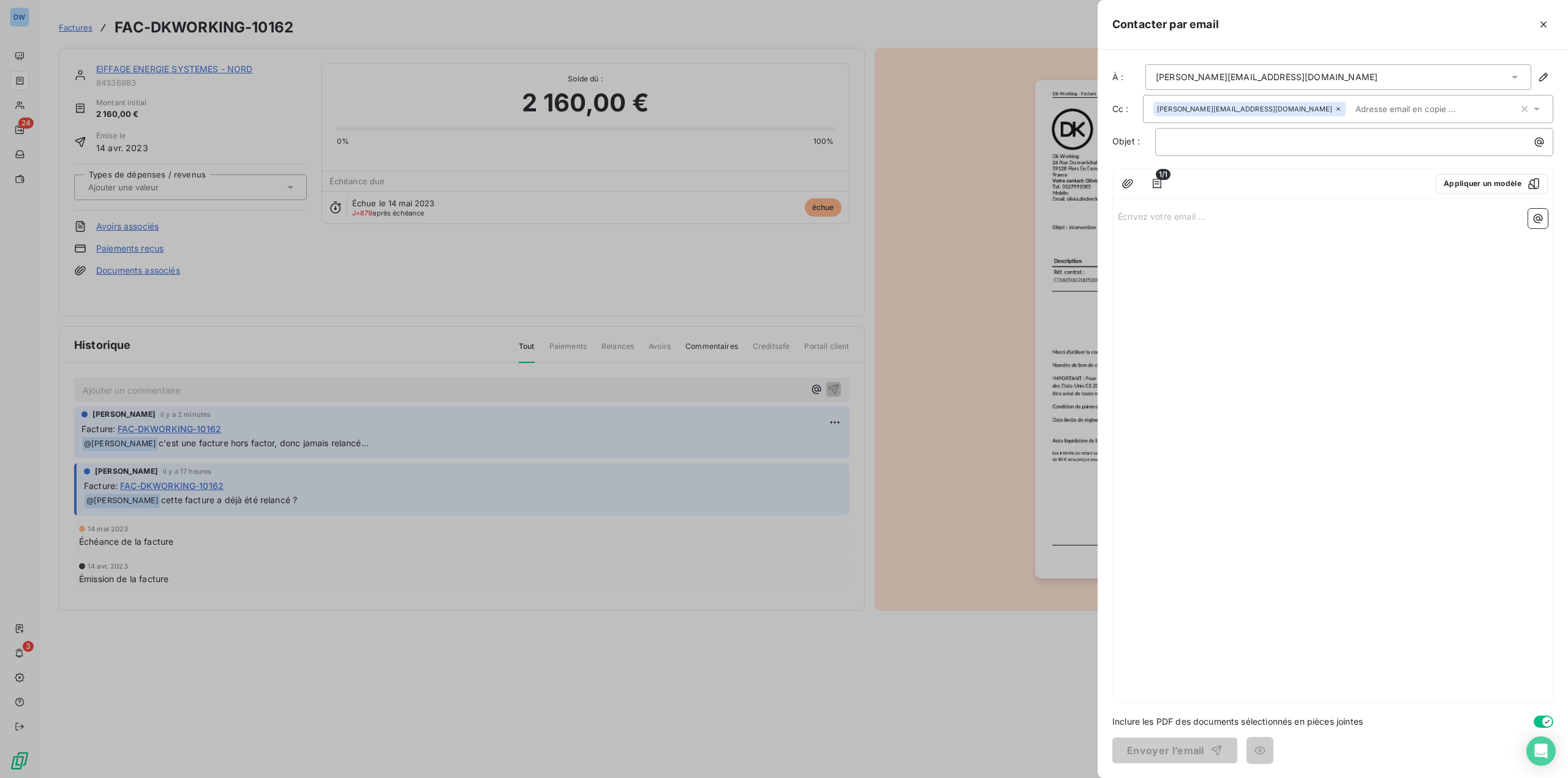
click at [117, 27] on div at bounding box center [784, 389] width 1568 height 778
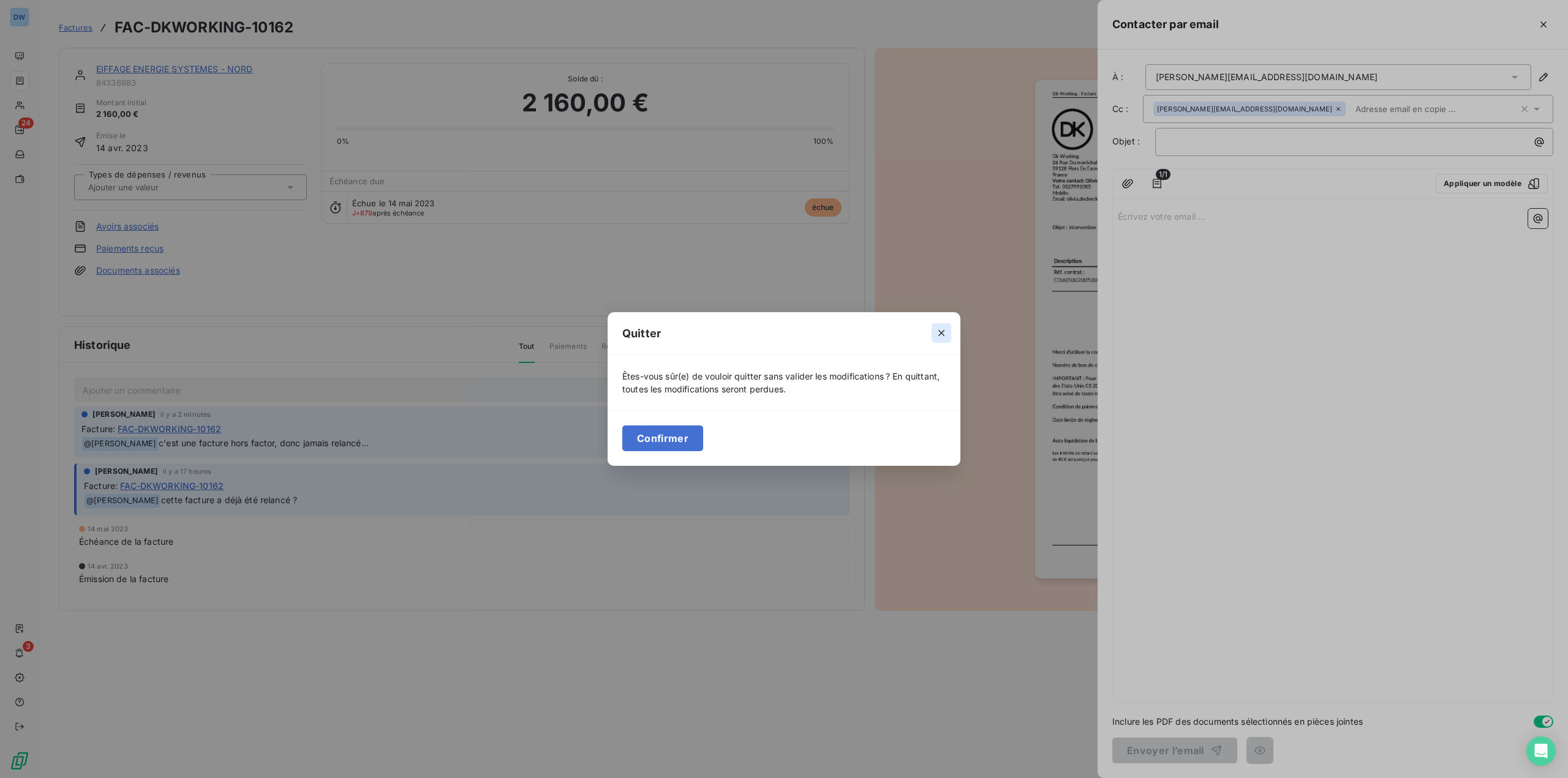
click at [949, 330] on button "button" at bounding box center [941, 333] width 20 height 20
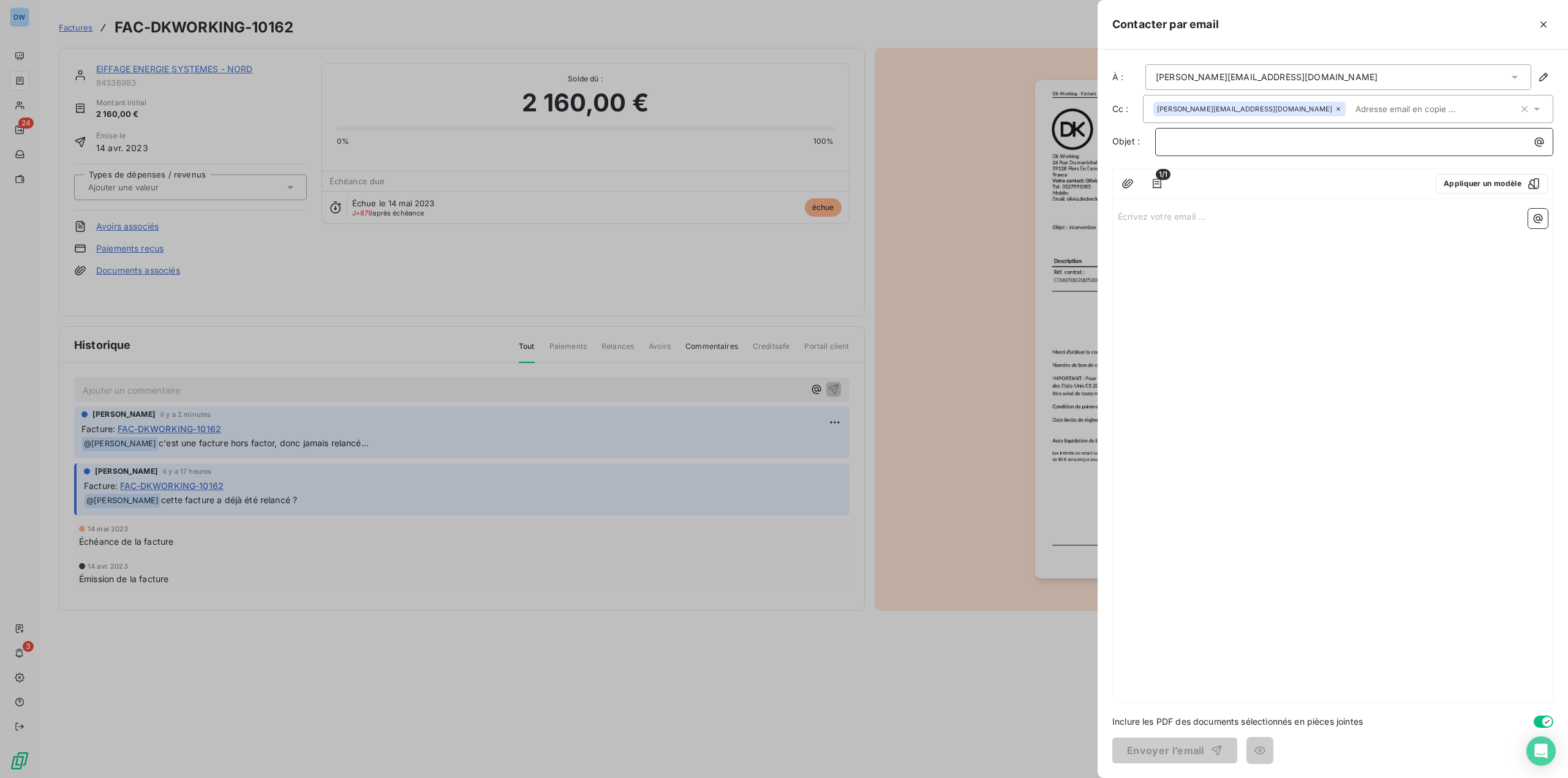
click at [1190, 145] on p "﻿" at bounding box center [1357, 142] width 383 height 14
click at [1139, 220] on p "Écrivez votre email ... ﻿" at bounding box center [1333, 216] width 430 height 14
click at [1491, 190] on button "Appliquer un modèle" at bounding box center [1491, 184] width 112 height 20
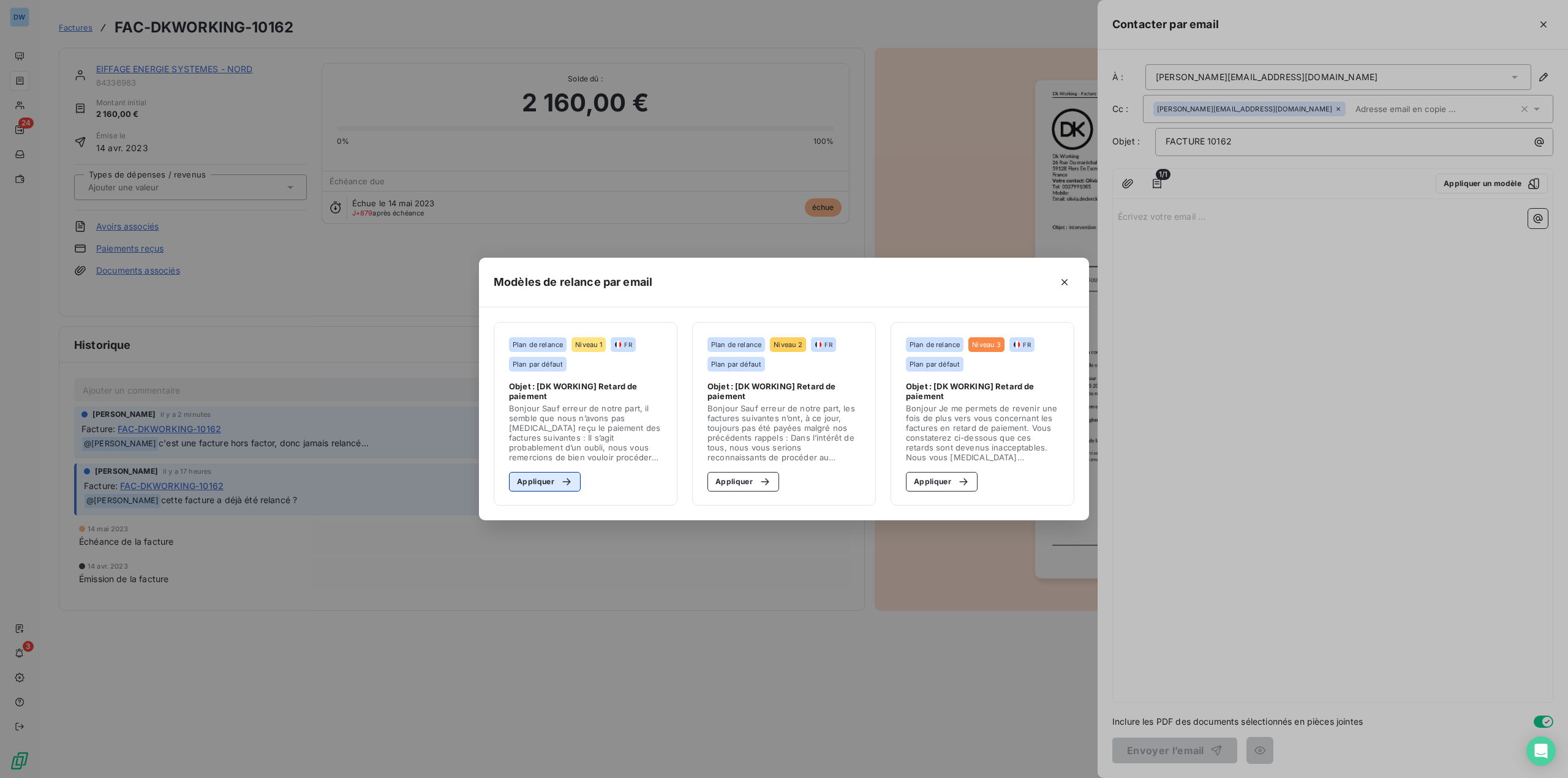
click at [558, 482] on div "button" at bounding box center [563, 482] width 19 height 12
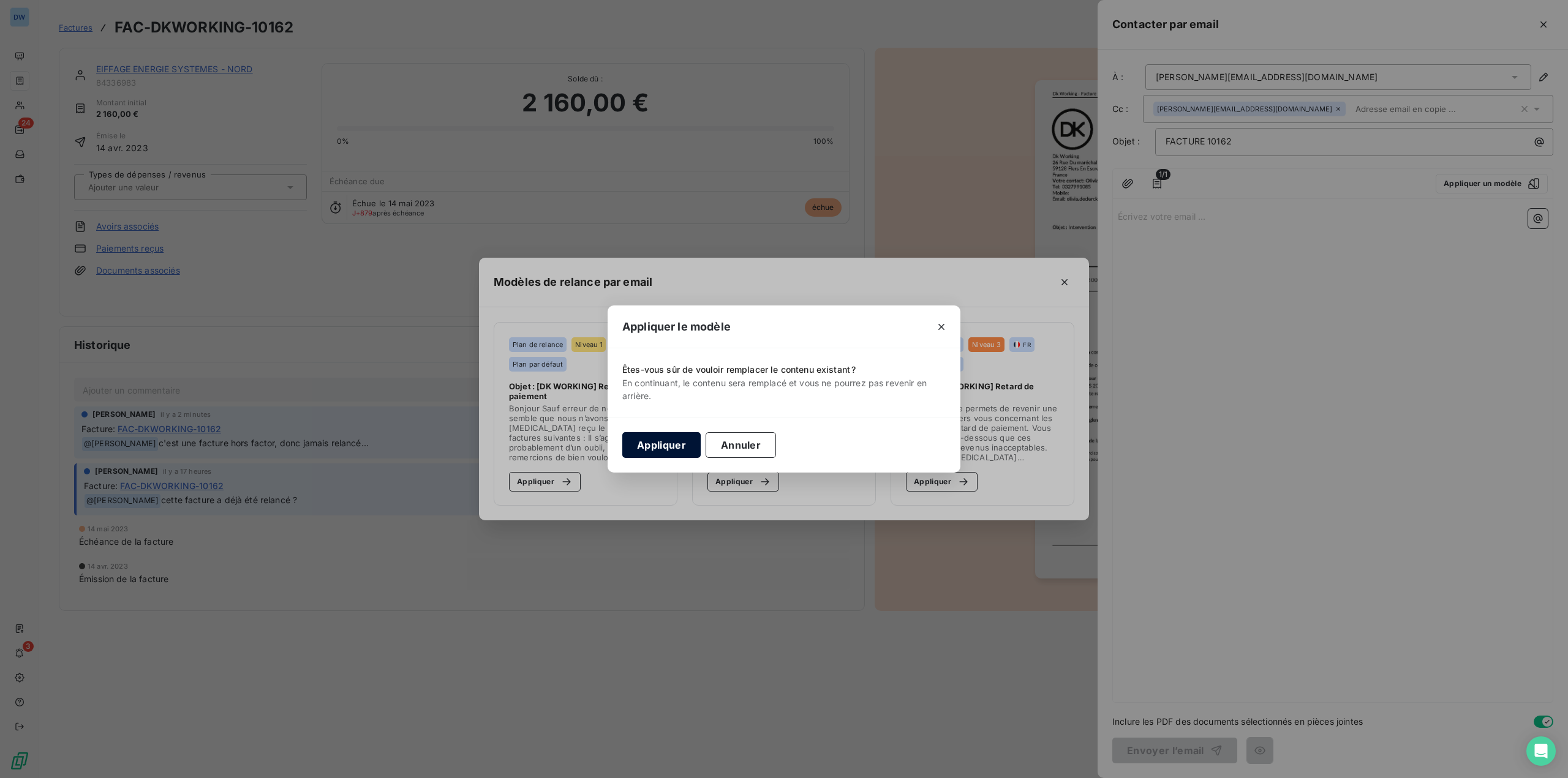
click at [667, 441] on button "Appliquer" at bounding box center [661, 445] width 78 height 26
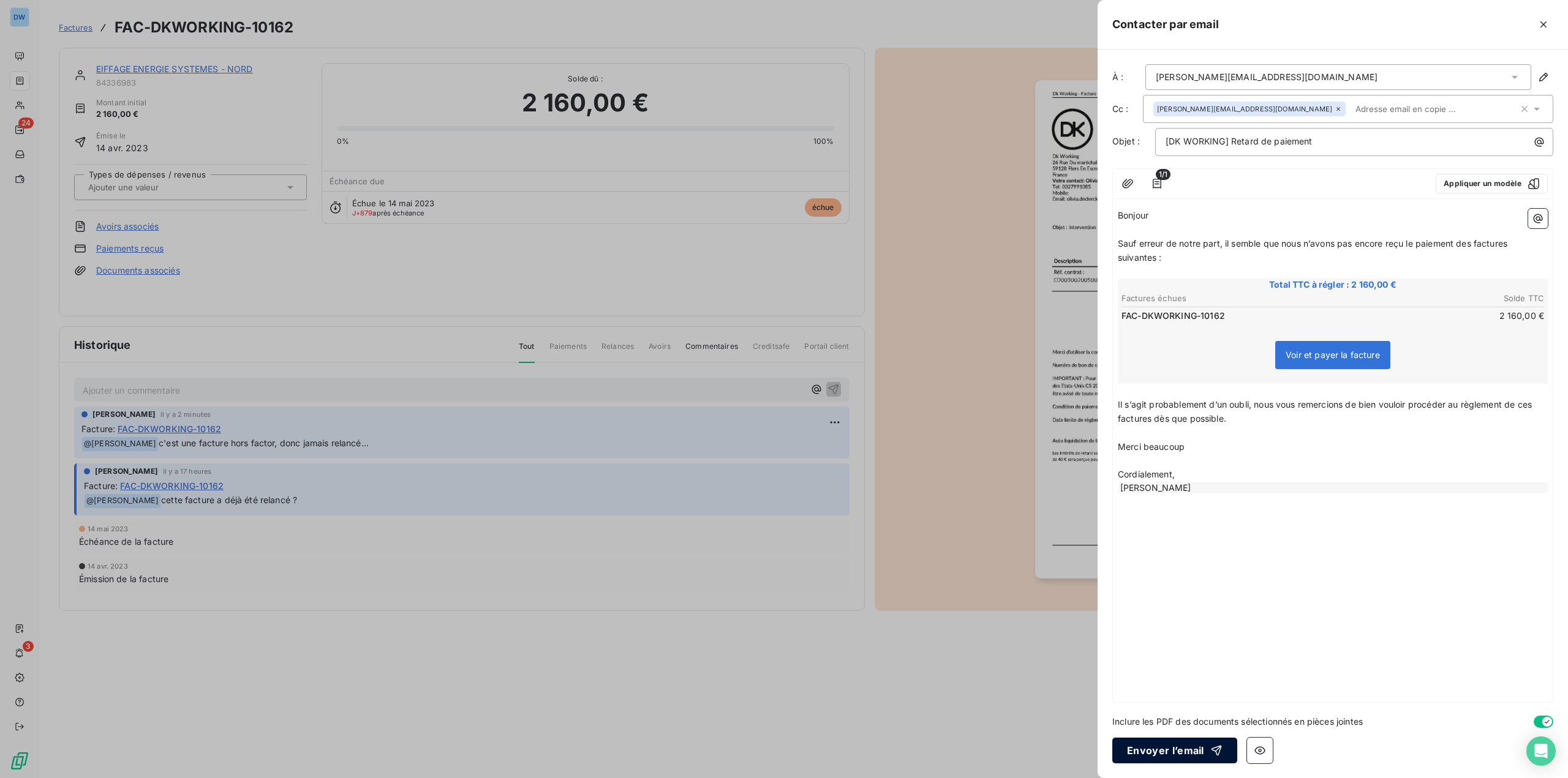
click at [1145, 750] on button "Envoyer l’email" at bounding box center [1174, 751] width 125 height 26
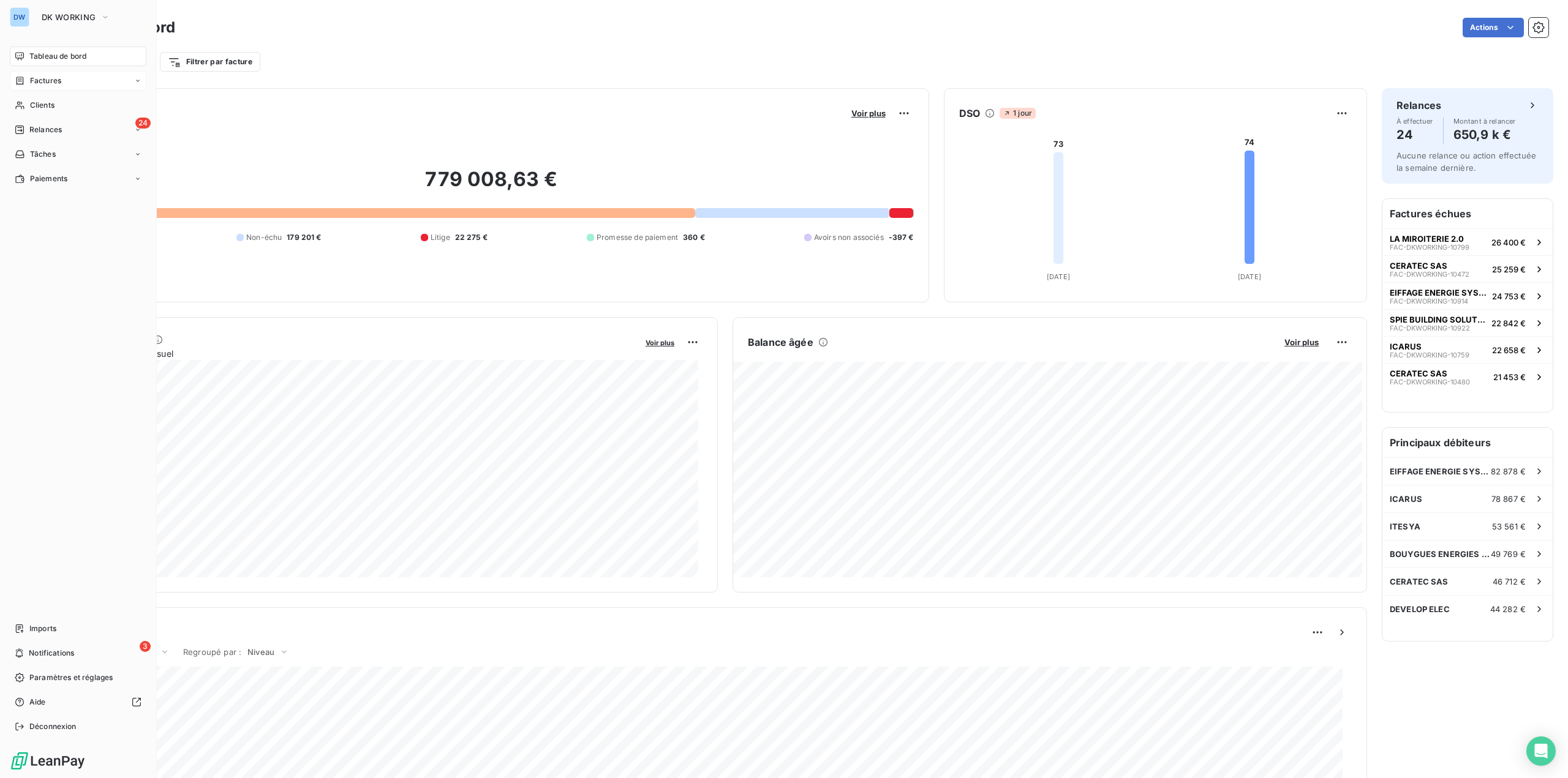
click at [65, 81] on div "Factures" at bounding box center [78, 81] width 137 height 20
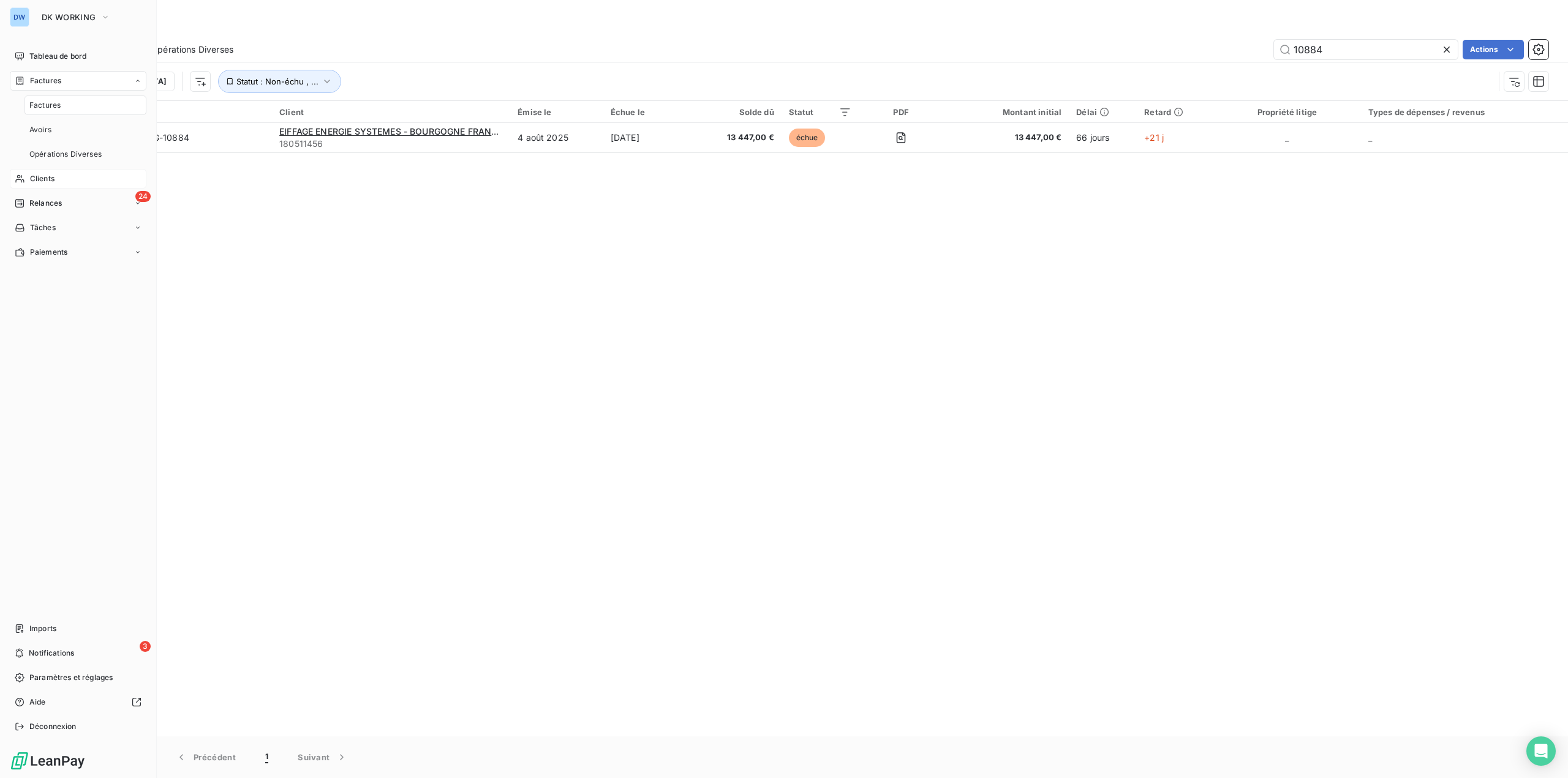
click at [33, 181] on span "Clients" at bounding box center [42, 179] width 24 height 11
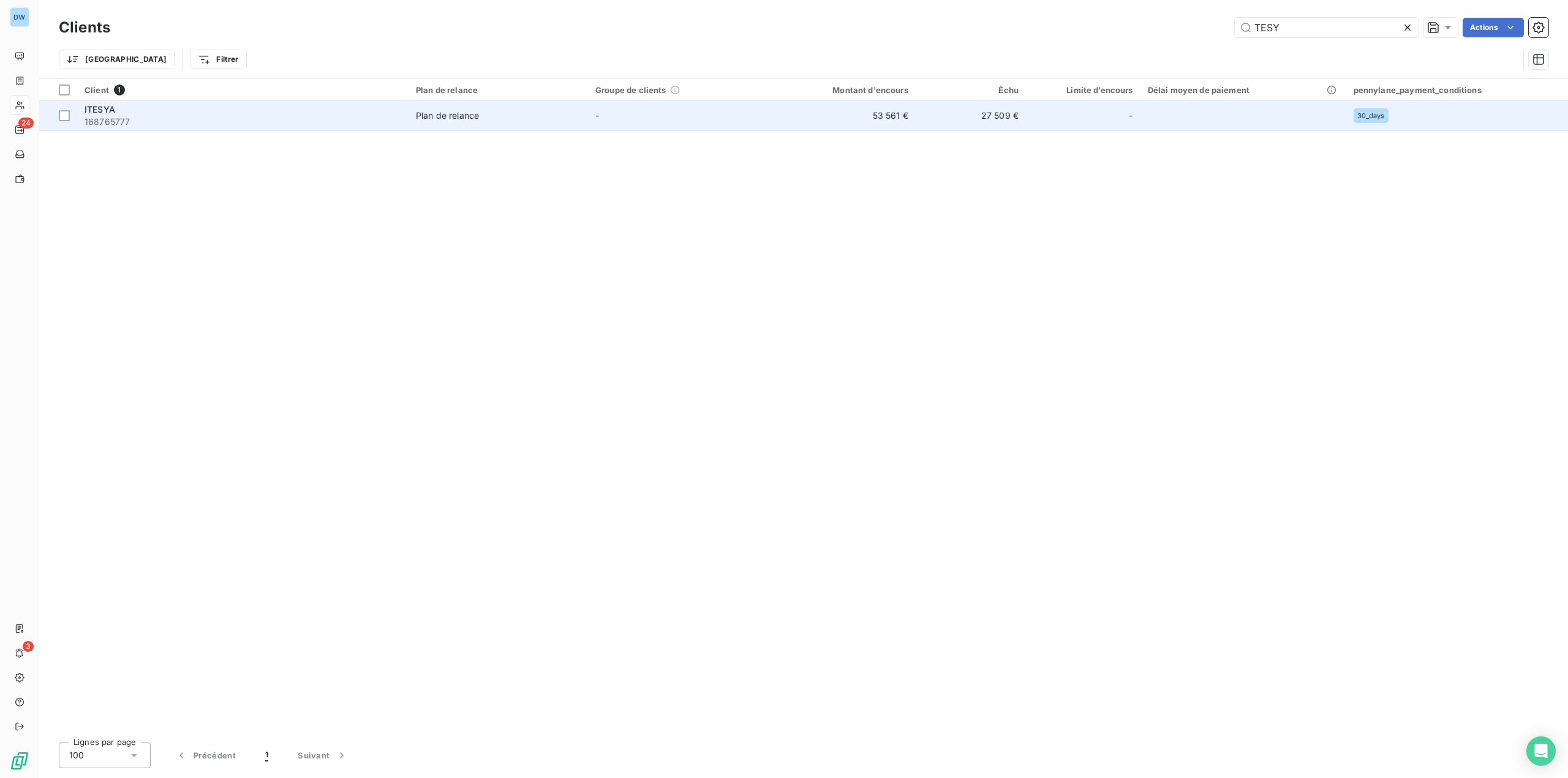
type input "TESY"
click at [463, 122] on td "Plan de relance" at bounding box center [498, 116] width 179 height 29
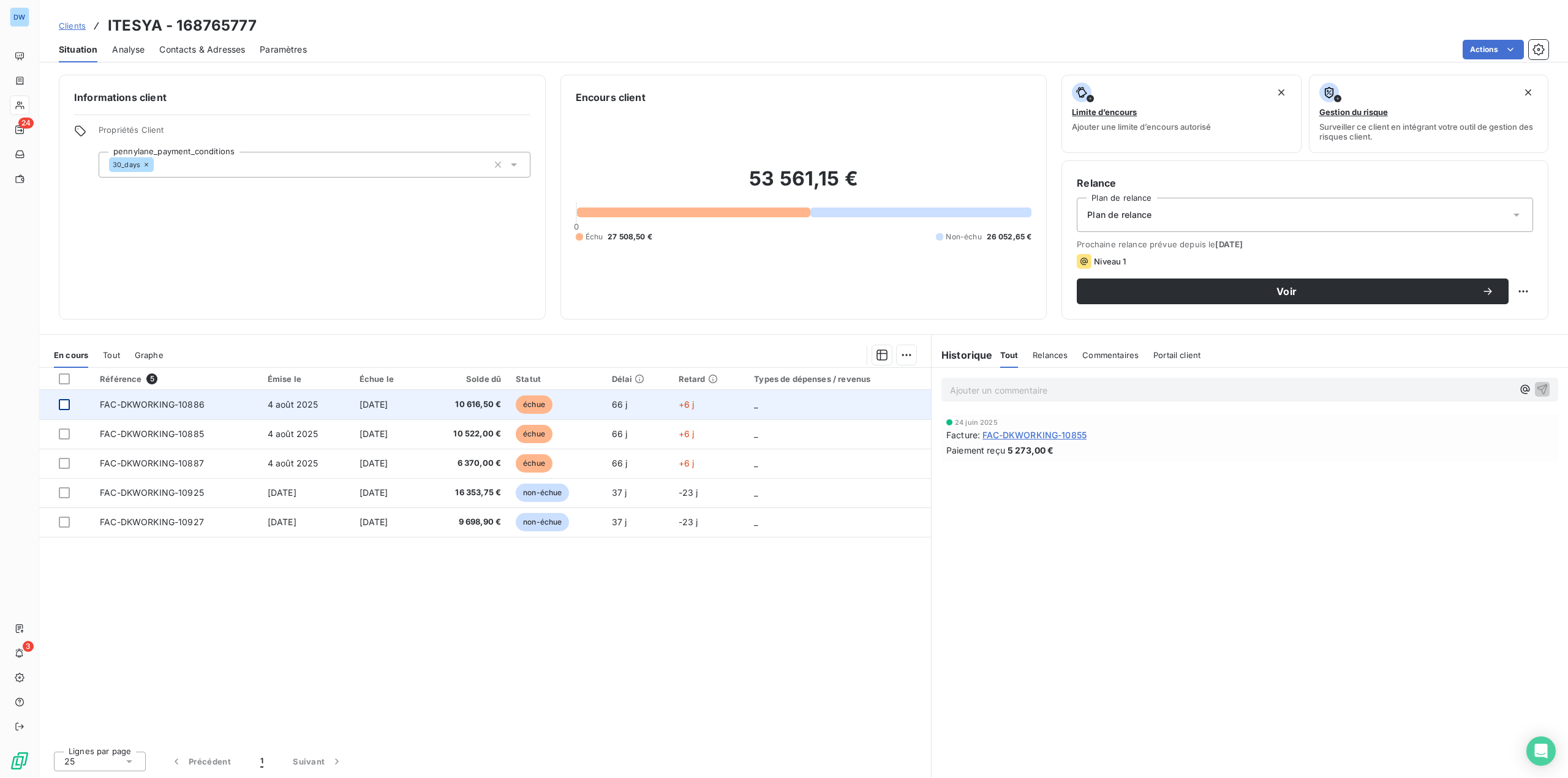
click at [63, 399] on div at bounding box center [64, 404] width 11 height 11
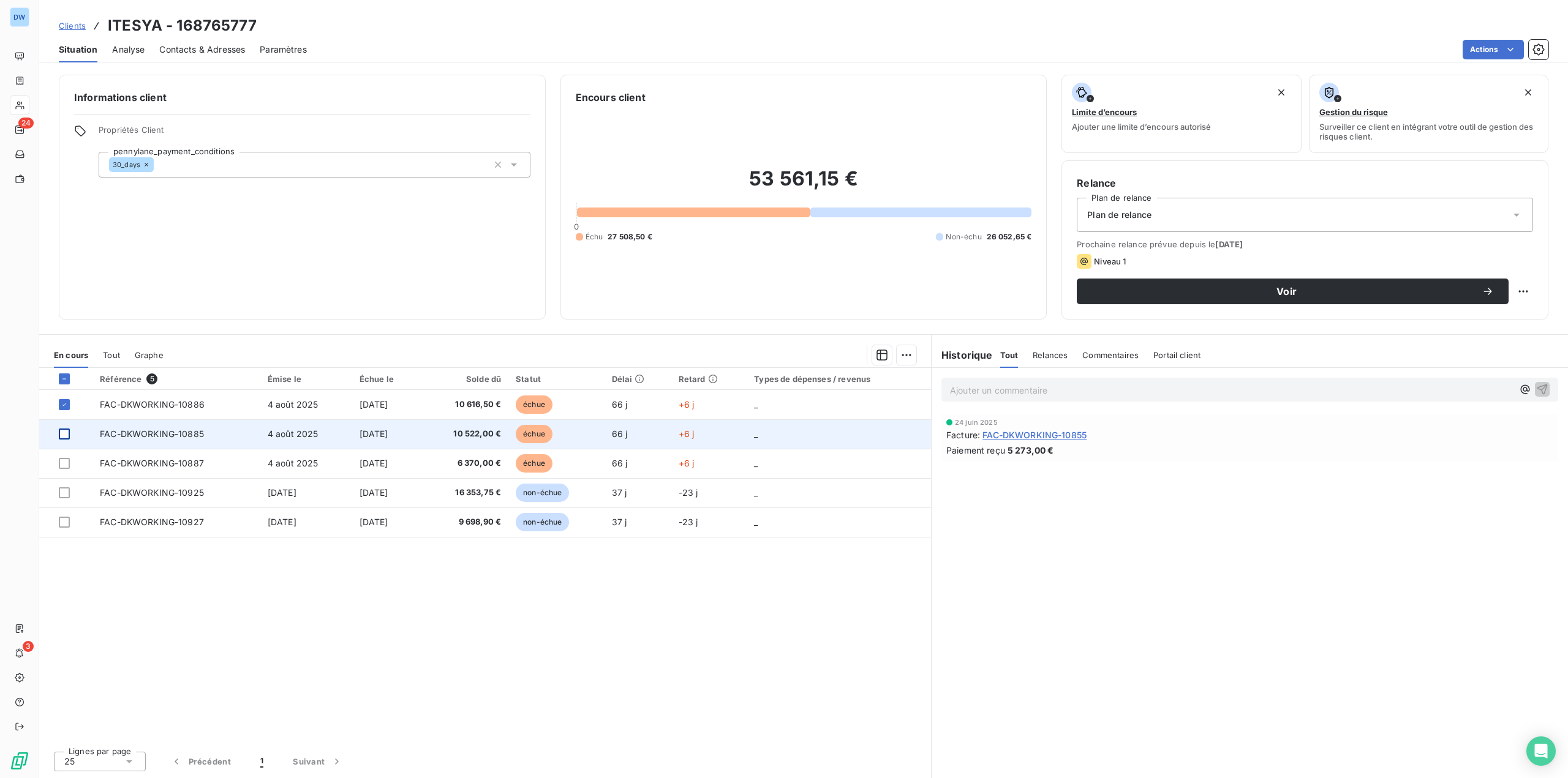
click at [61, 436] on div at bounding box center [64, 435] width 11 height 11
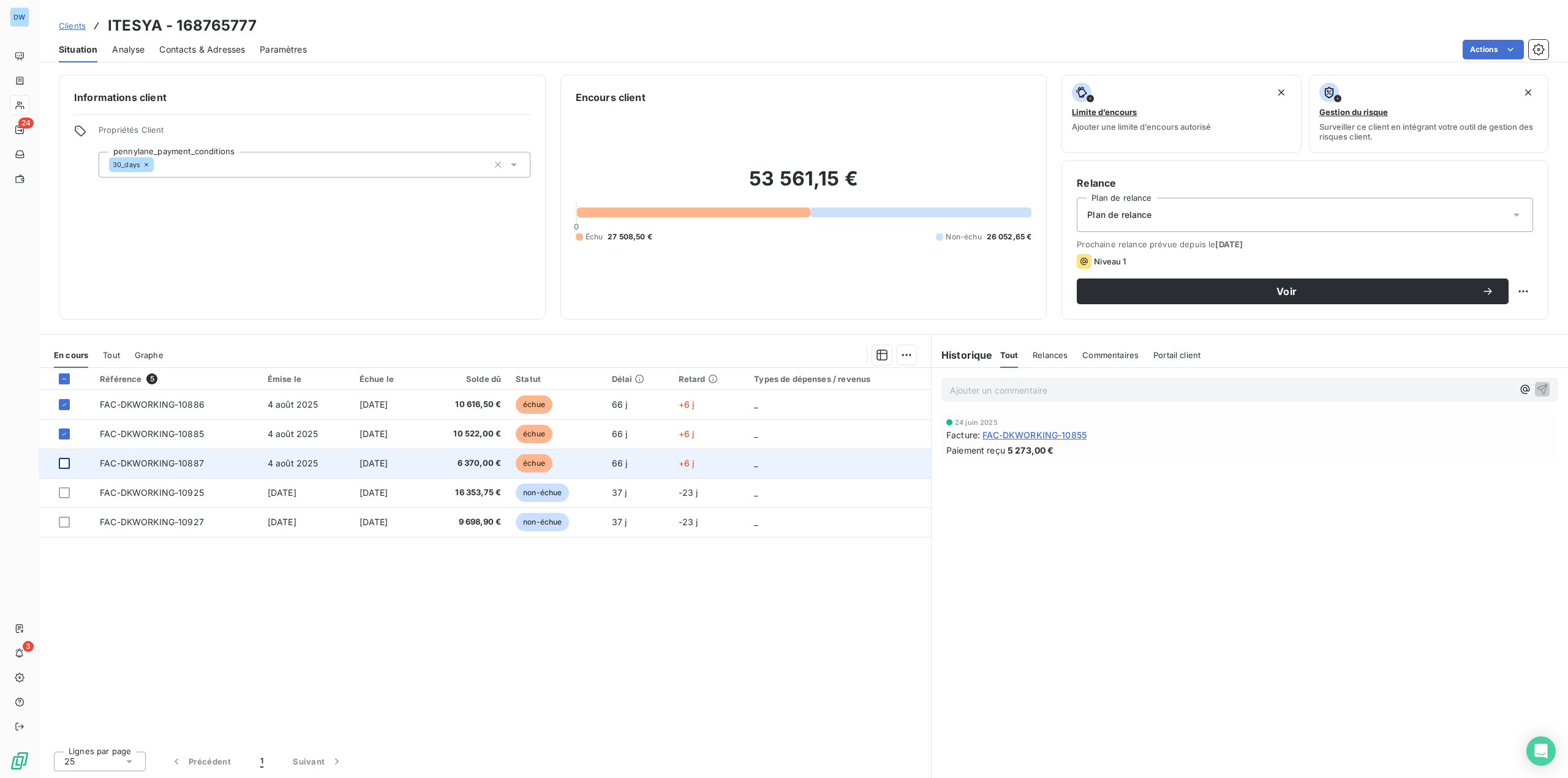
click at [63, 461] on div at bounding box center [64, 464] width 11 height 11
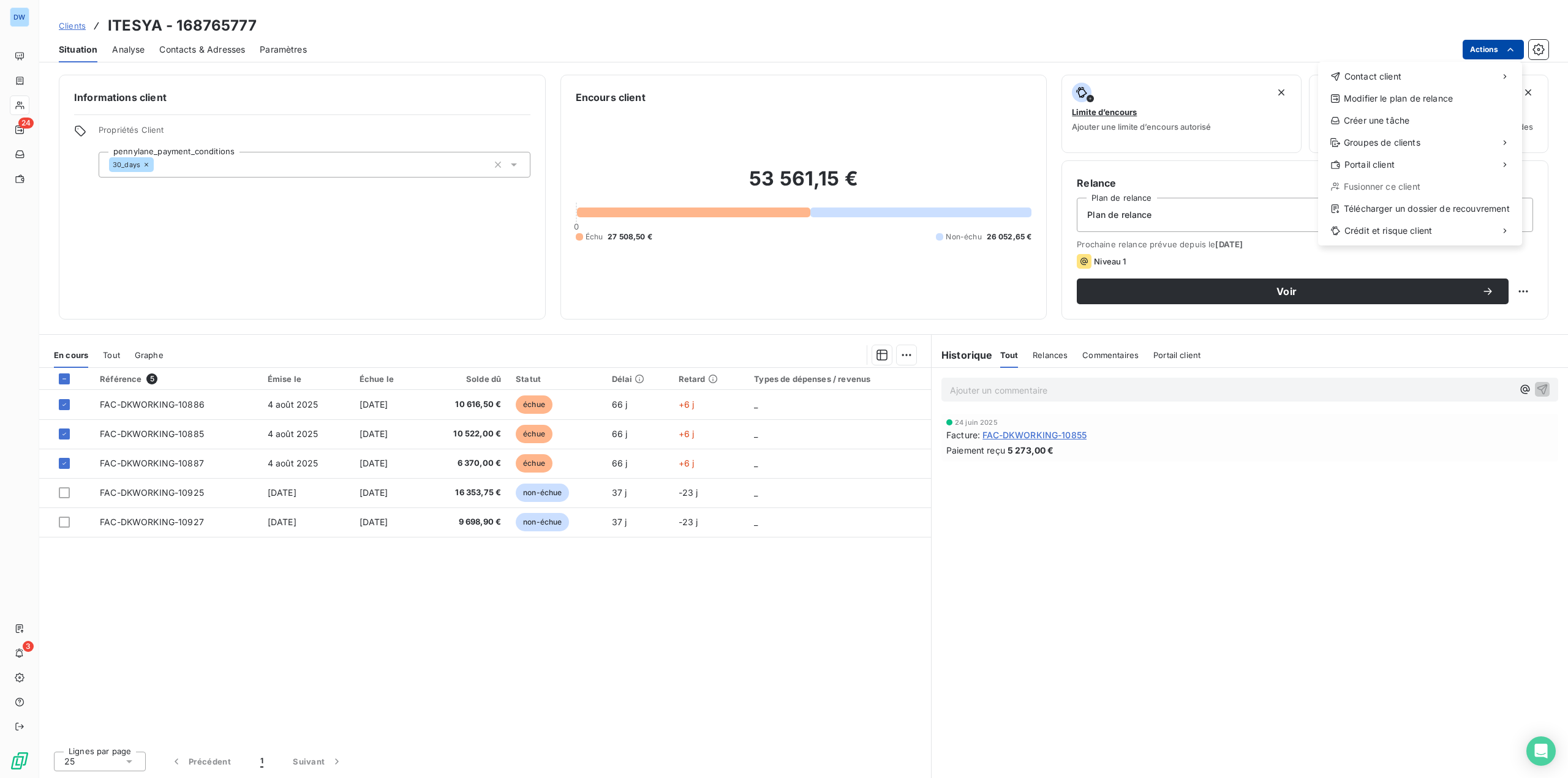
click at [1481, 46] on html "DW 24 3 Clients ITESYA - 168765777 Situation Analyse Contacts & Adresses Paramè…" at bounding box center [784, 389] width 1568 height 778
click at [1361, 77] on span "Contact client" at bounding box center [1373, 76] width 57 height 12
click at [1219, 76] on div "Envoyer un email" at bounding box center [1227, 81] width 164 height 20
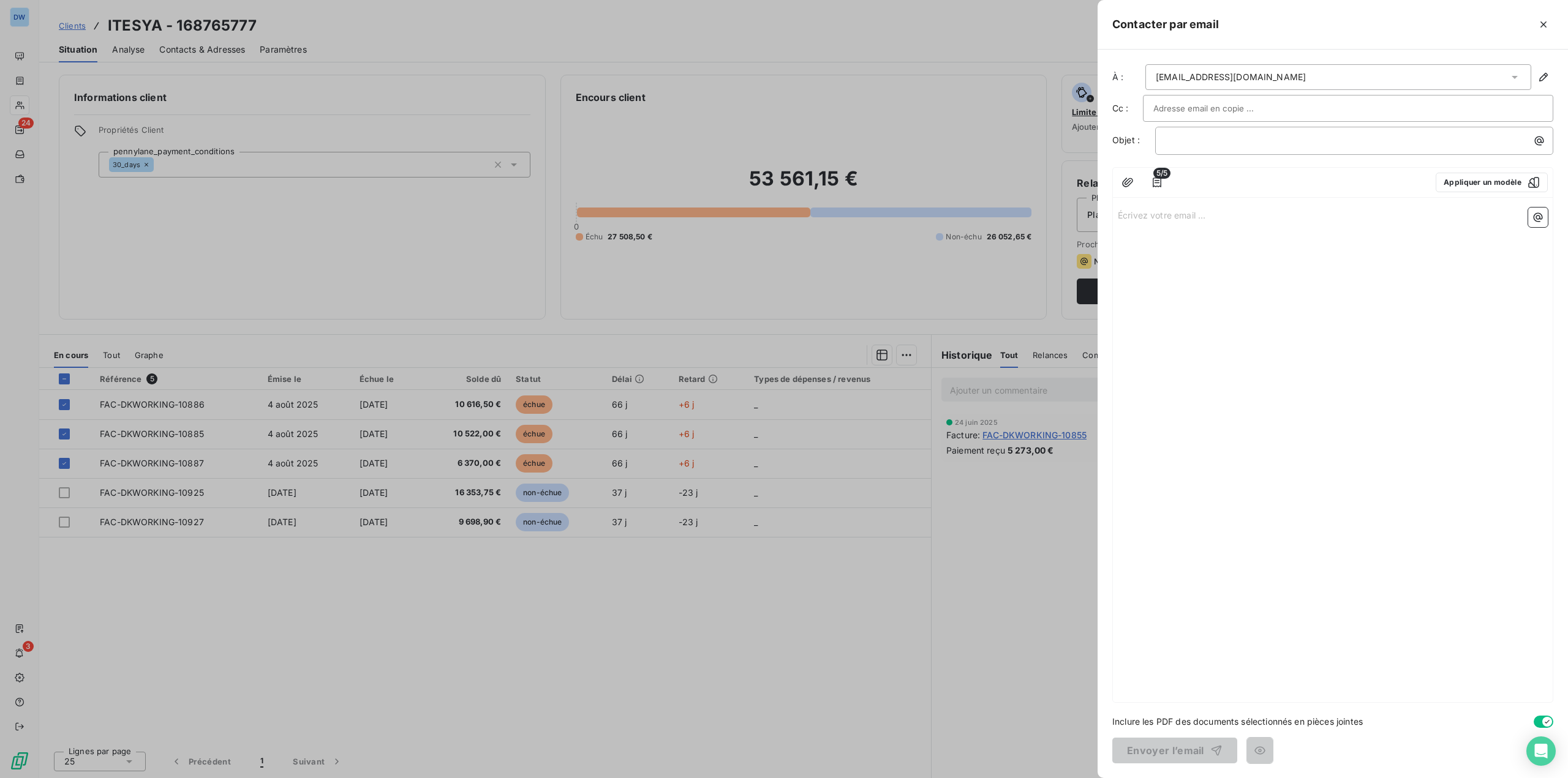
click at [1324, 81] on div "[EMAIL_ADDRESS][DOMAIN_NAME]" at bounding box center [1338, 77] width 386 height 26
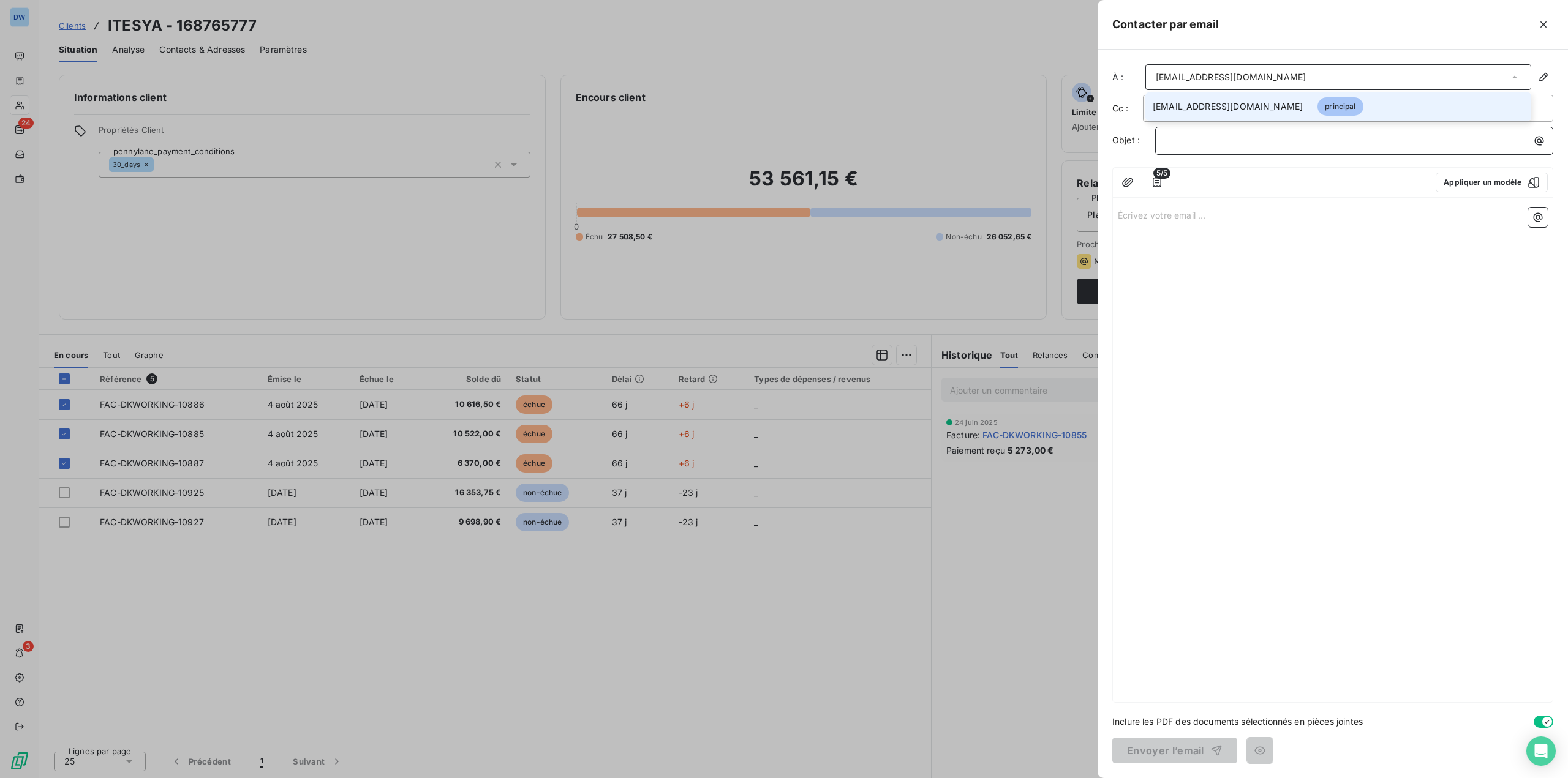
click at [1178, 142] on p "﻿" at bounding box center [1357, 140] width 383 height 14
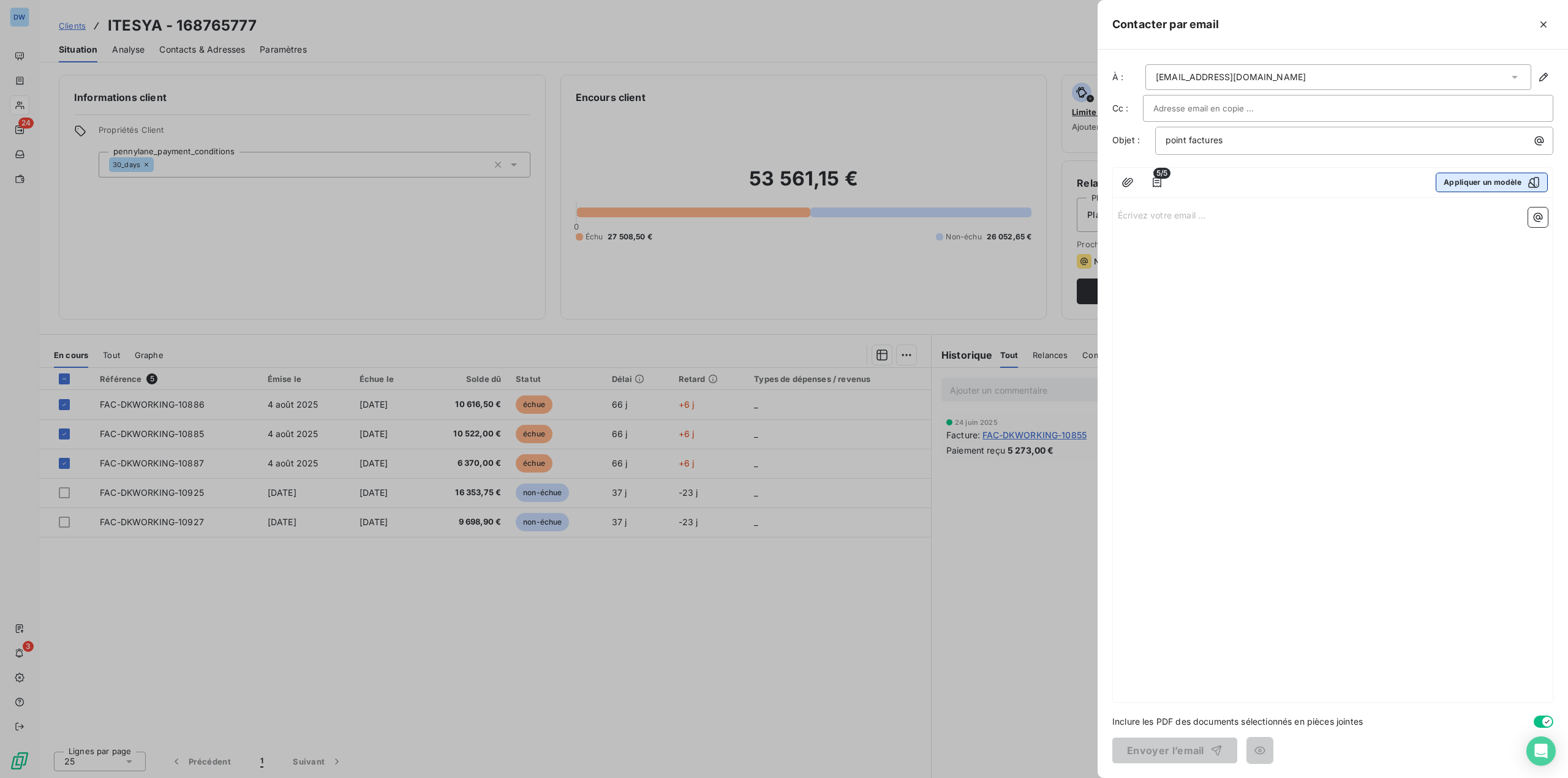
click at [1458, 186] on button "Appliquer un modèle" at bounding box center [1491, 182] width 112 height 20
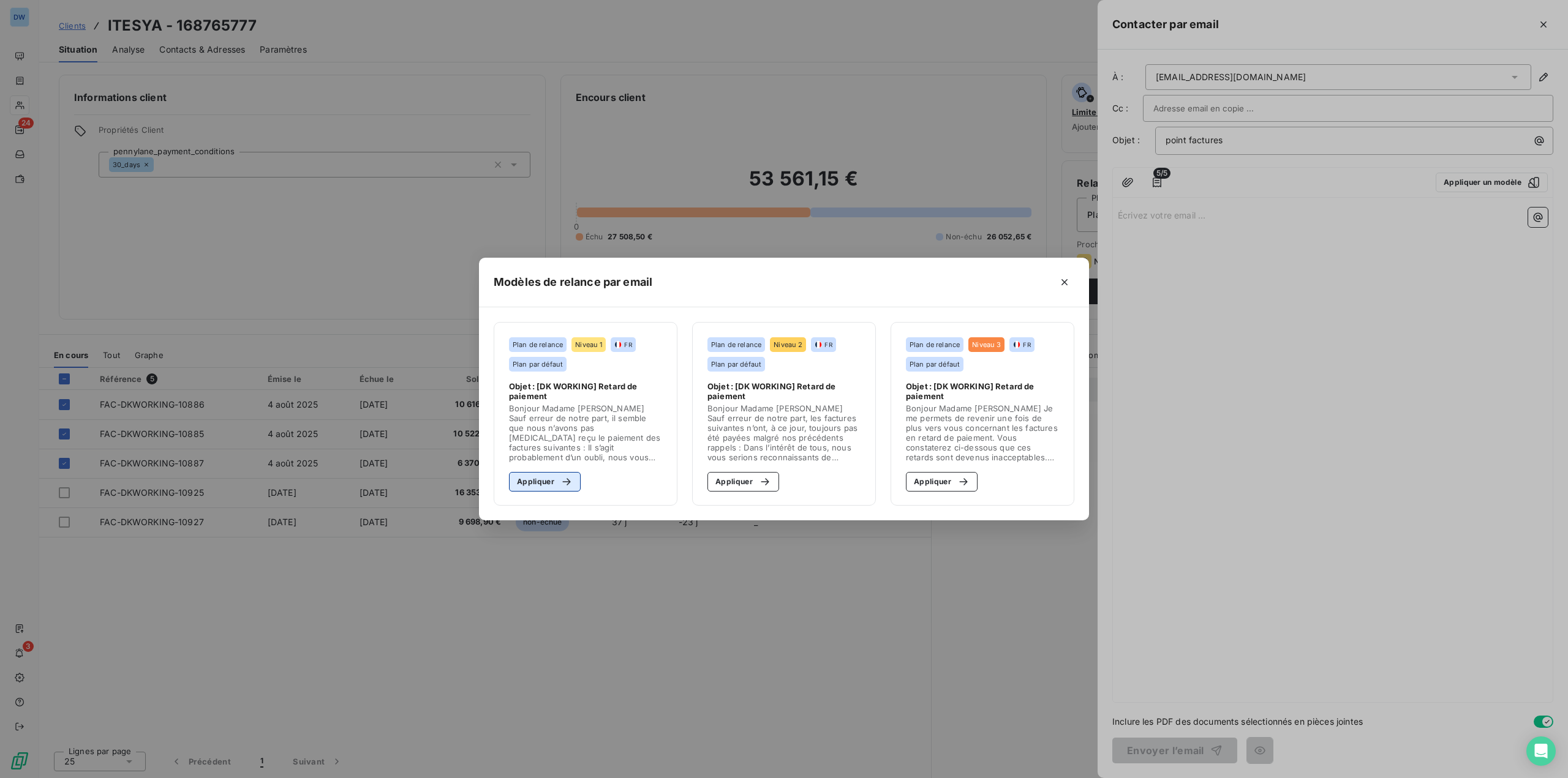
click at [542, 486] on button "Appliquer" at bounding box center [545, 482] width 72 height 20
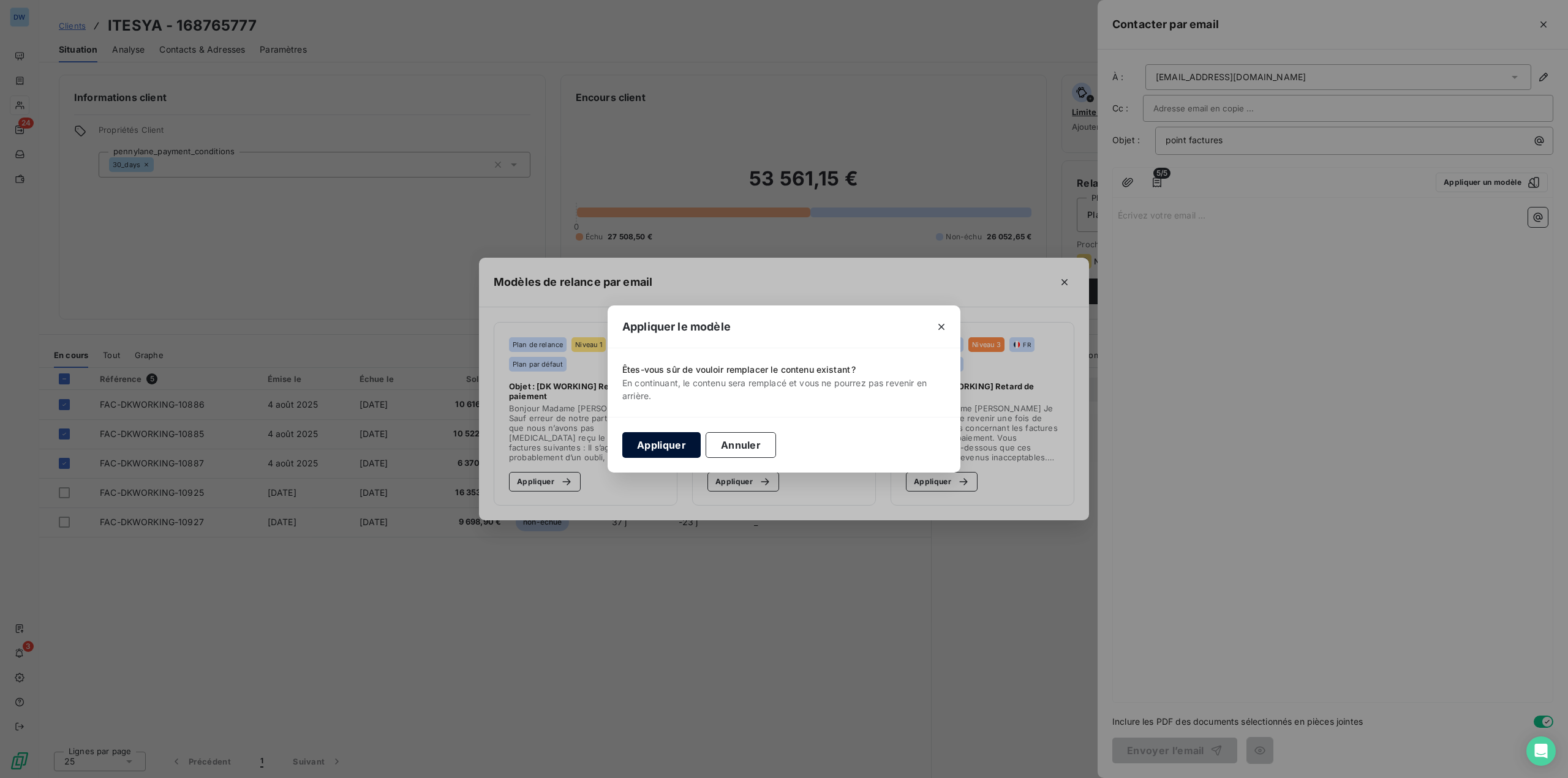
click at [671, 441] on button "Appliquer" at bounding box center [661, 445] width 78 height 26
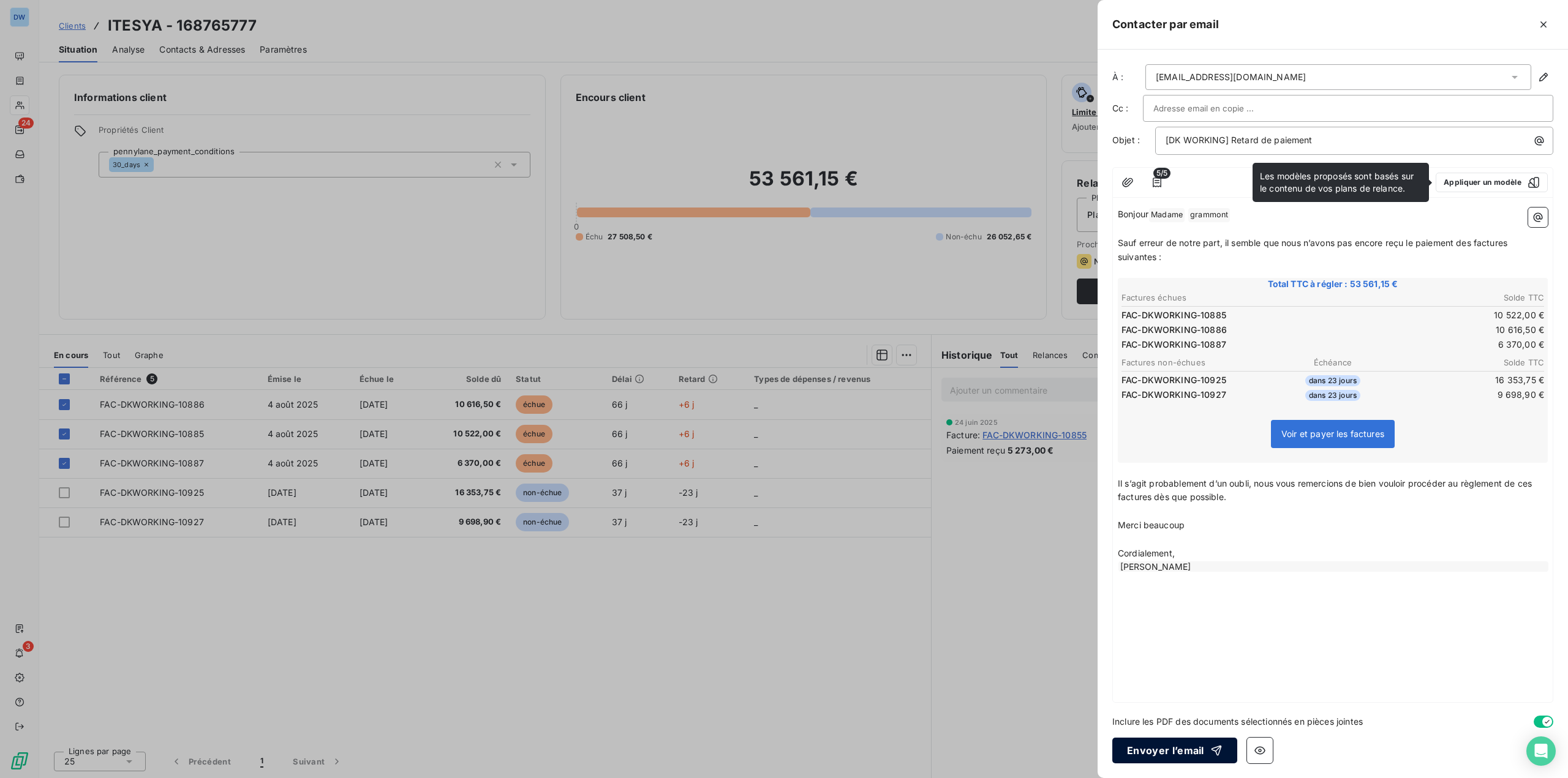
click at [1161, 751] on button "Envoyer l’email" at bounding box center [1174, 751] width 125 height 26
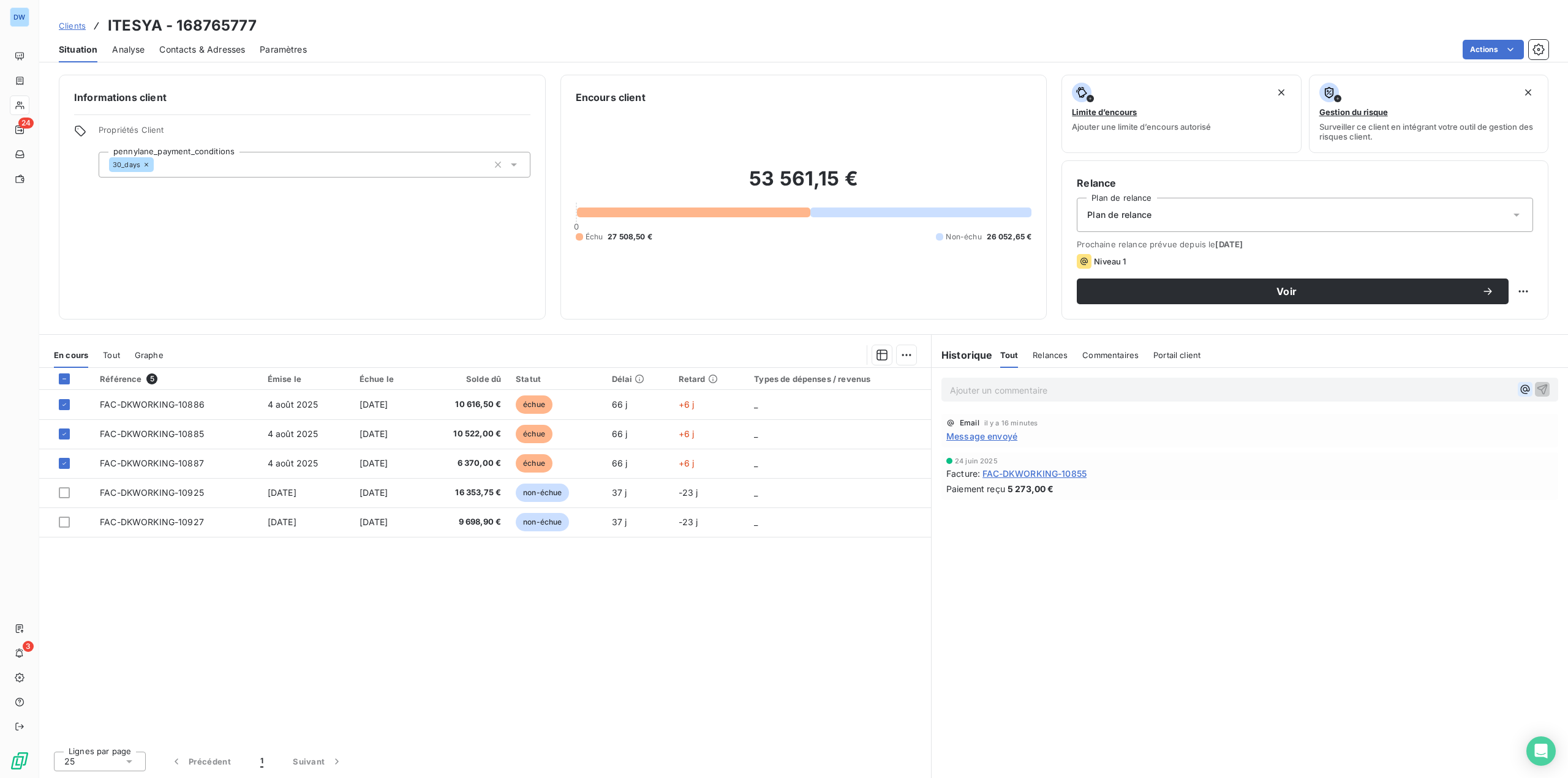
click at [1527, 393] on icon "button" at bounding box center [1525, 389] width 12 height 12
click at [1468, 446] on div "[PERSON_NAME]" at bounding box center [1456, 445] width 155 height 15
click at [965, 386] on p "@" at bounding box center [1231, 389] width 563 height 14
click at [1417, 446] on span "[PERSON_NAME]" at bounding box center [1424, 444] width 81 height 11
click at [1547, 383] on icon "button" at bounding box center [1542, 389] width 12 height 12
